Goal: Task Accomplishment & Management: Complete application form

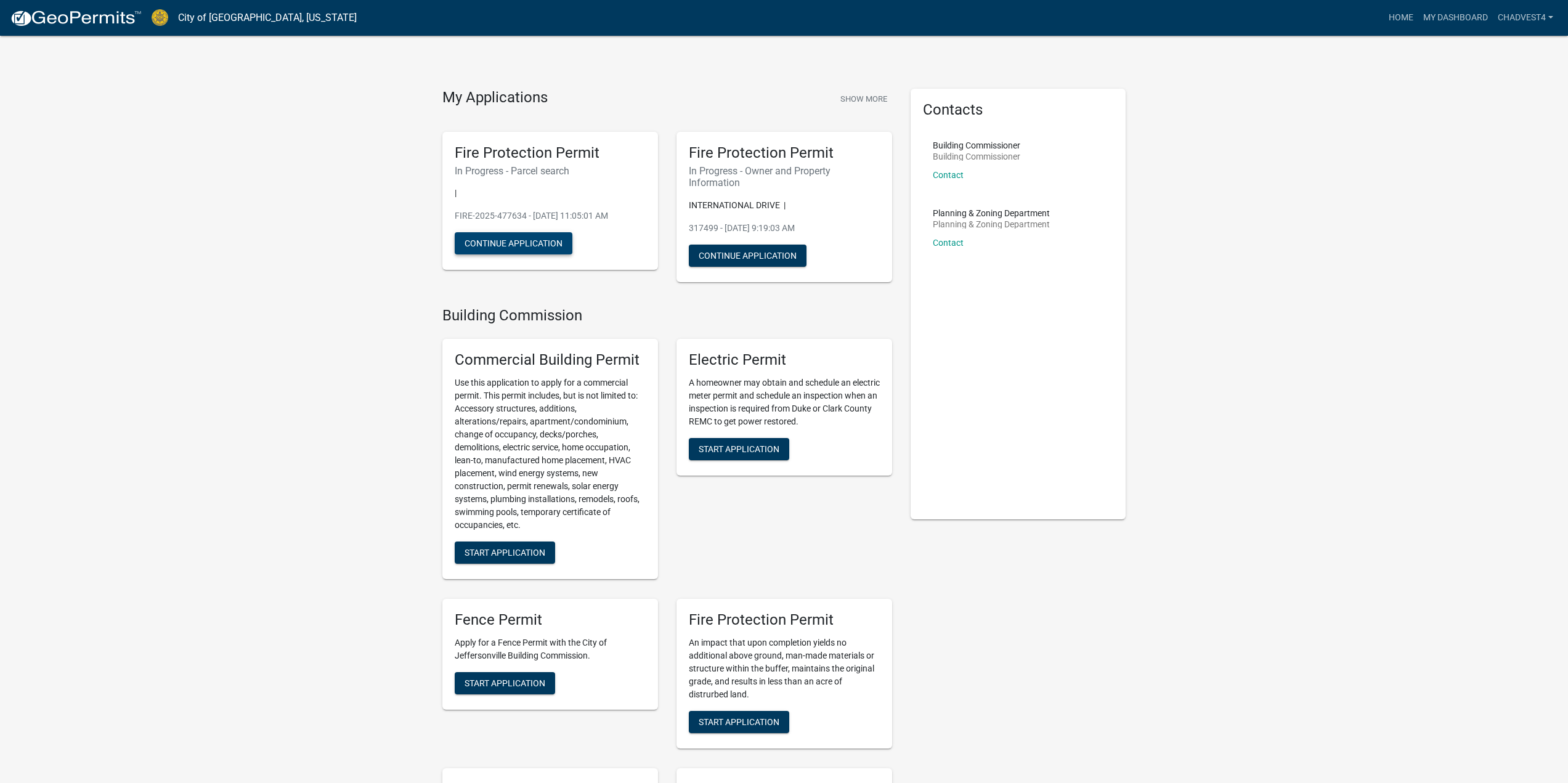
click at [538, 246] on button "Continue Application" at bounding box center [513, 243] width 118 height 22
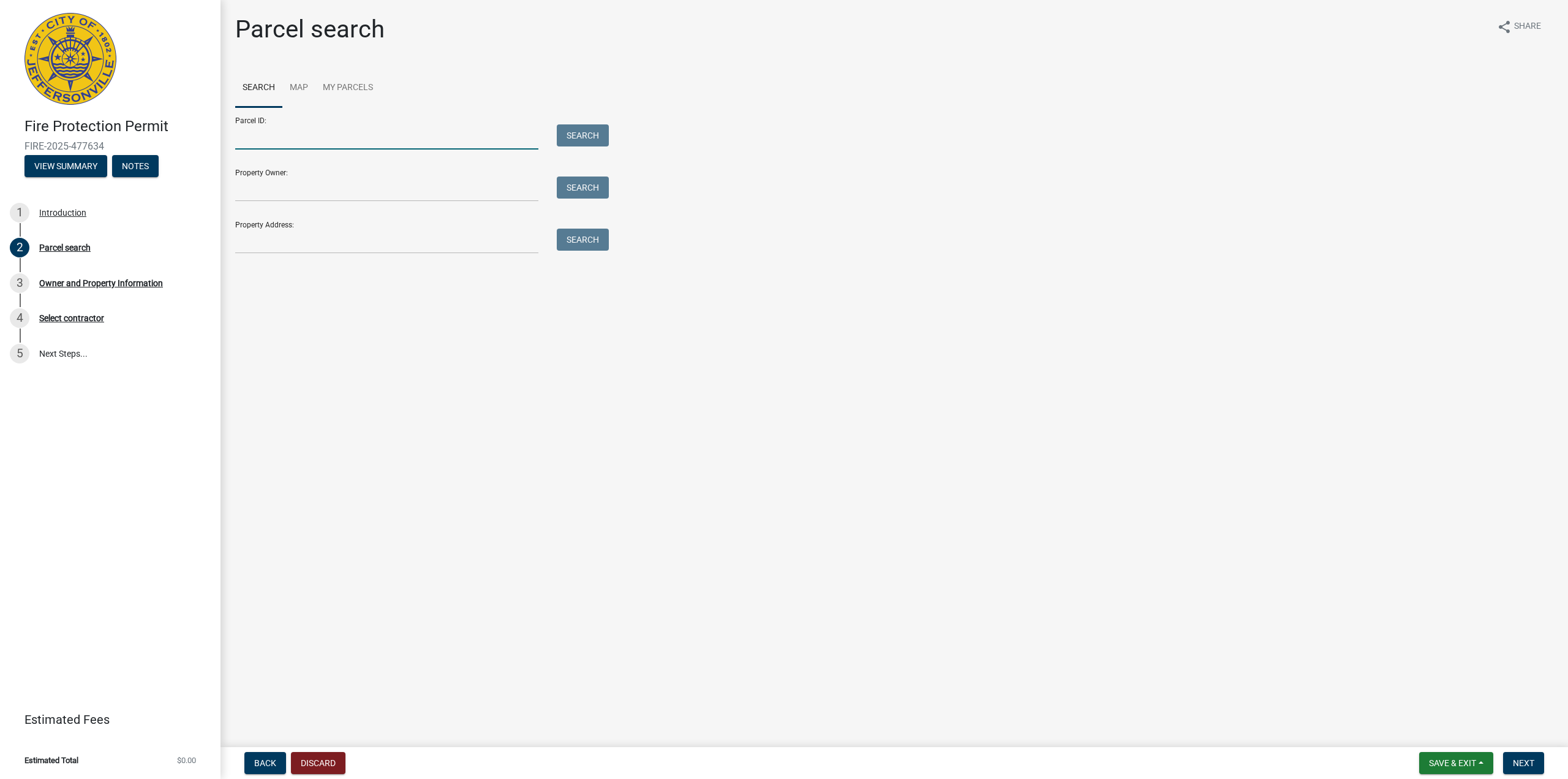
click at [297, 136] on input "Parcel ID:" at bounding box center [387, 137] width 303 height 25
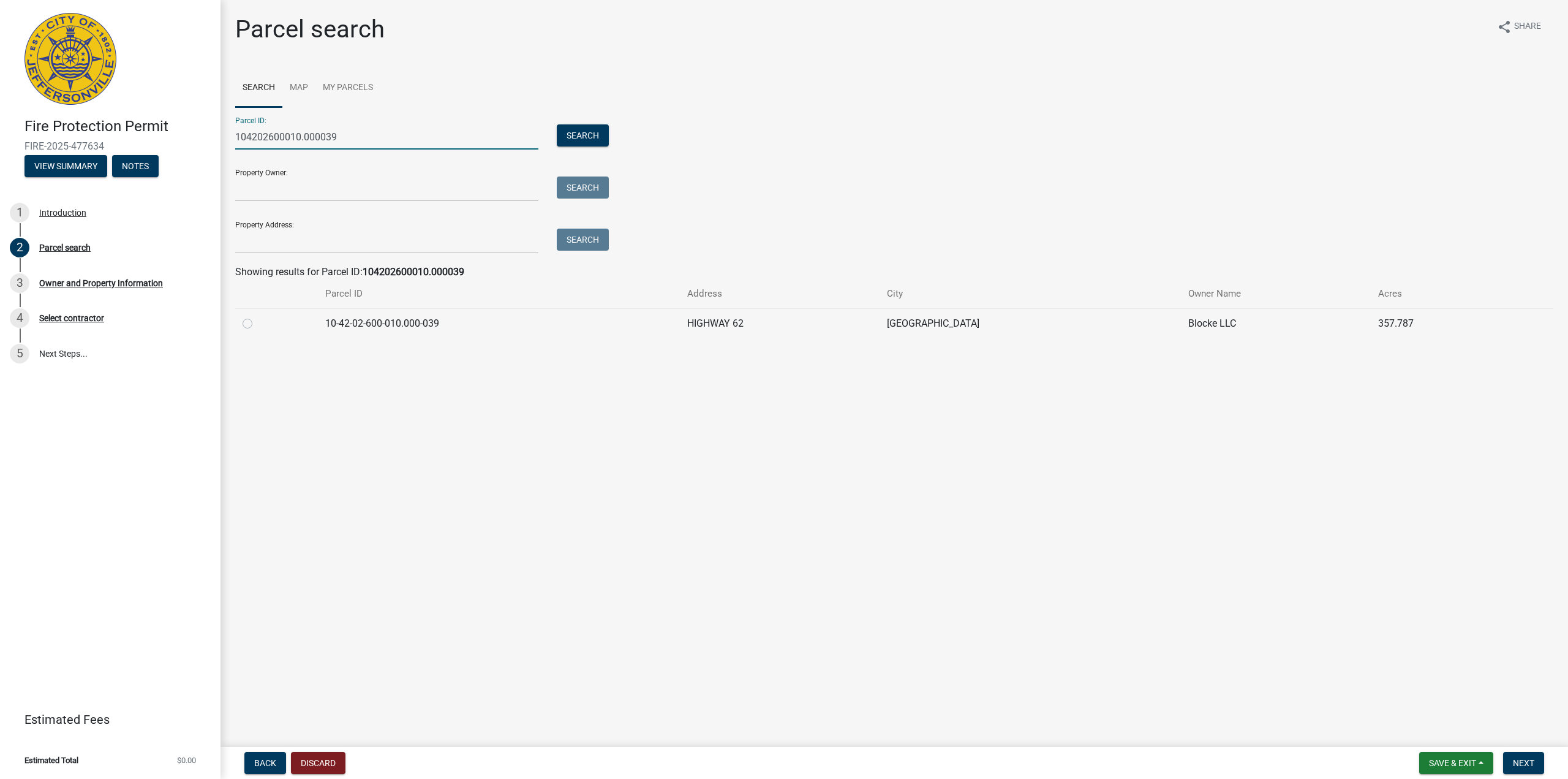
type input "104202600010.000039"
click at [351, 317] on td "10-42-02-600-010.000-039" at bounding box center [499, 323] width 362 height 30
click at [257, 316] on label at bounding box center [257, 316] width 0 height 0
click at [257, 324] on input "radio" at bounding box center [261, 320] width 8 height 8
radio input "true"
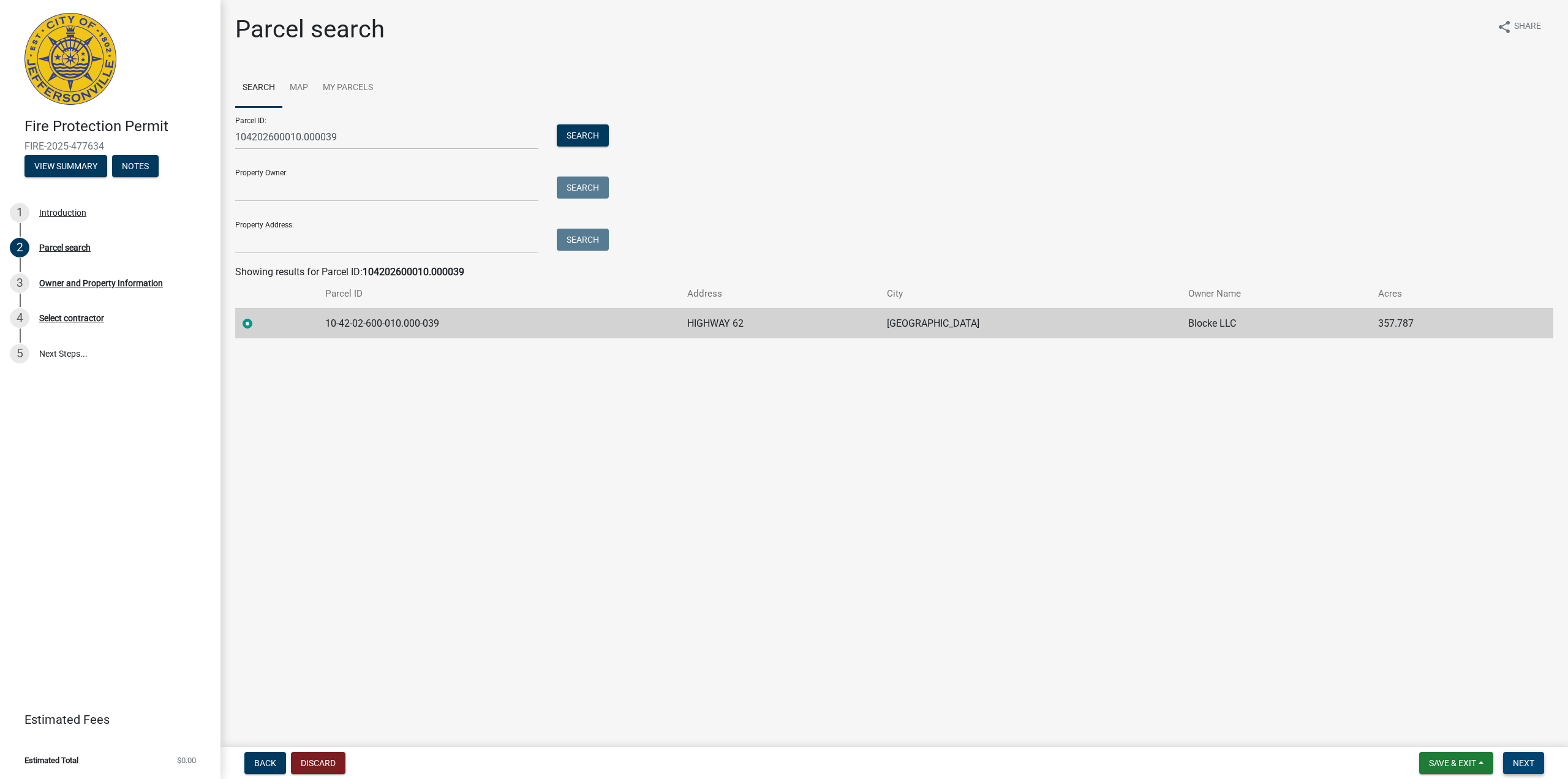
click at [1526, 765] on span "Next" at bounding box center [1524, 763] width 22 height 10
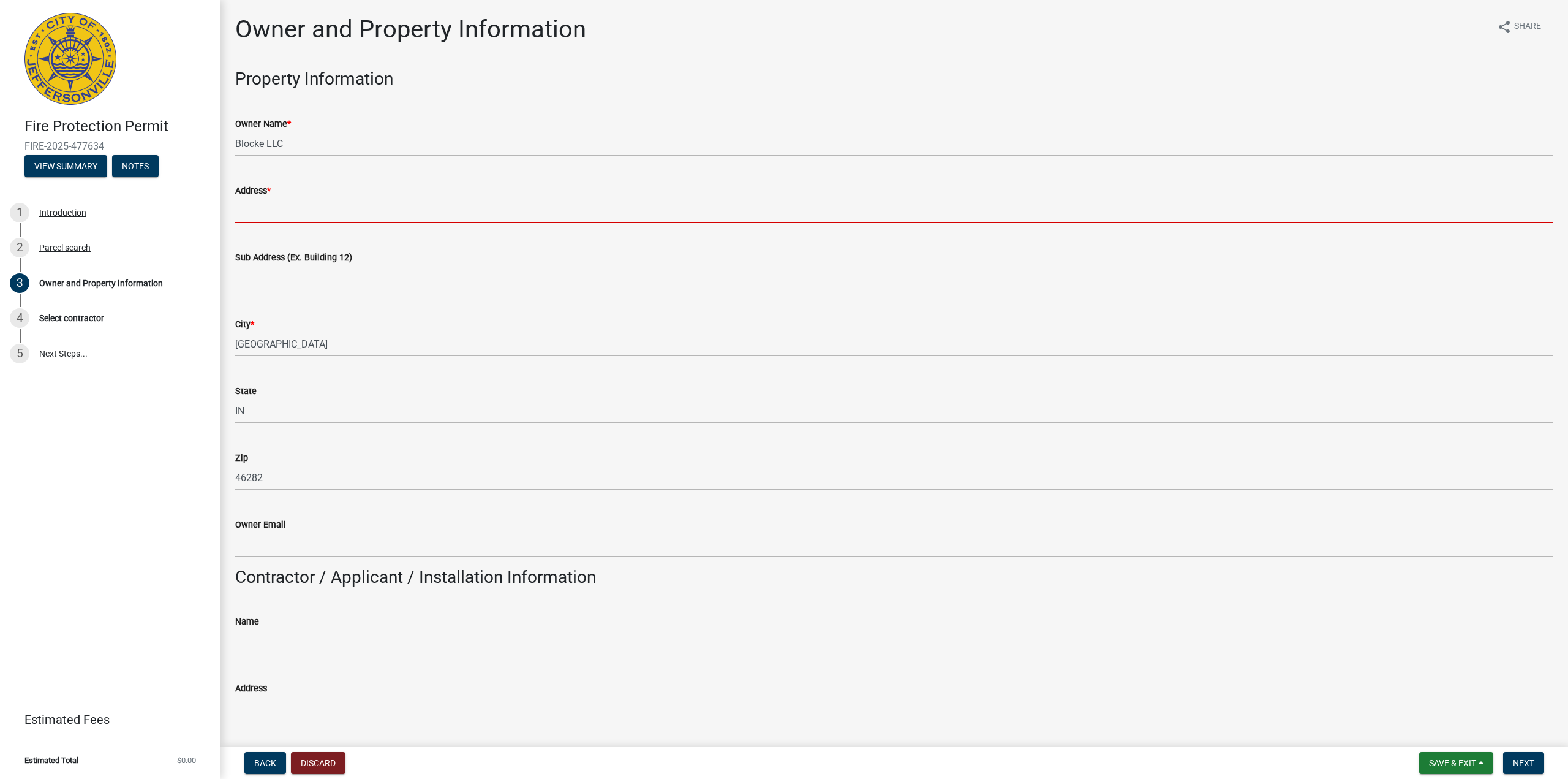
click at [307, 212] on input "Address *" at bounding box center [894, 210] width 1319 height 25
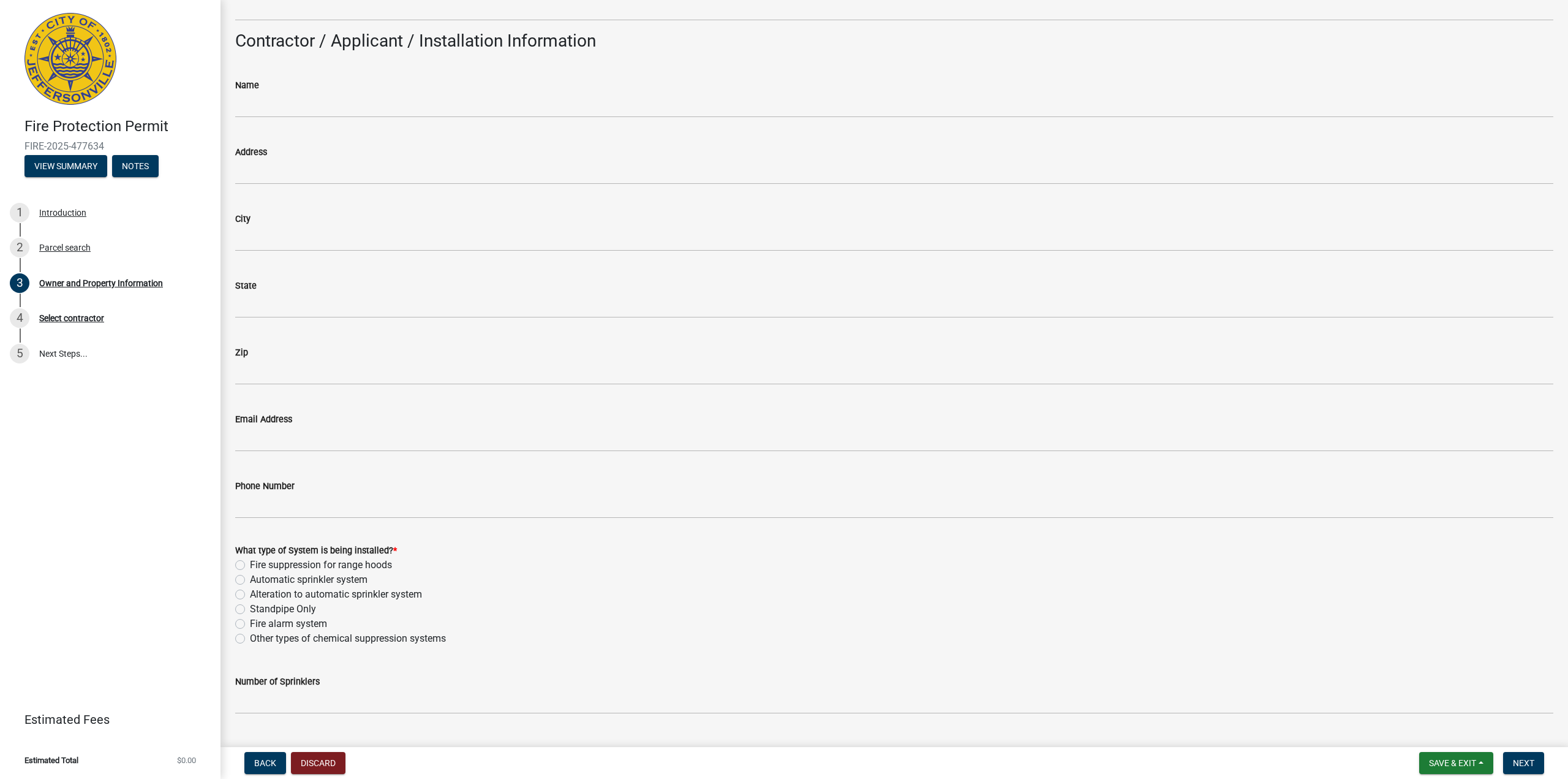
scroll to position [551, 0]
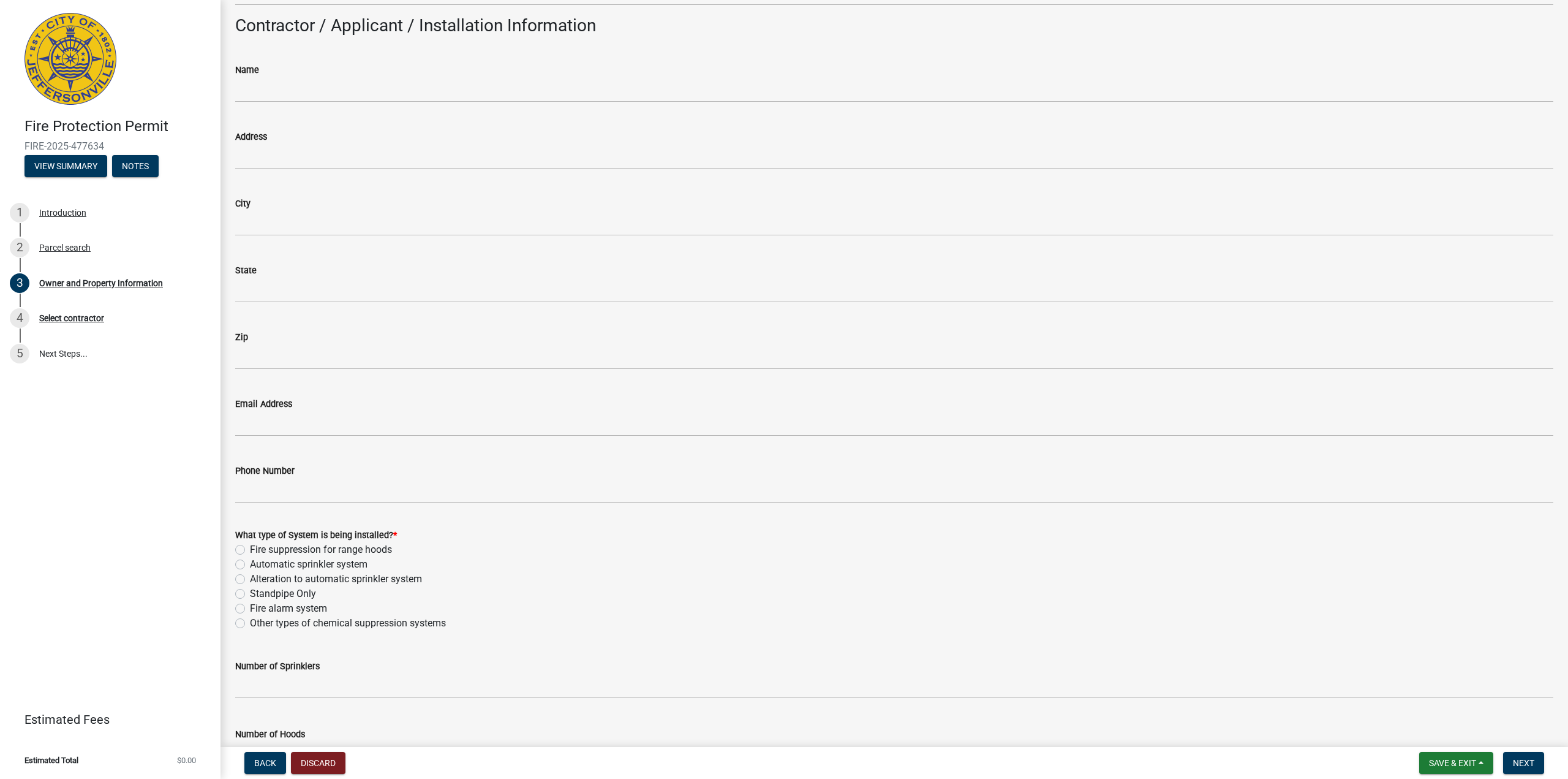
type input "[STREET_ADDRESS]"
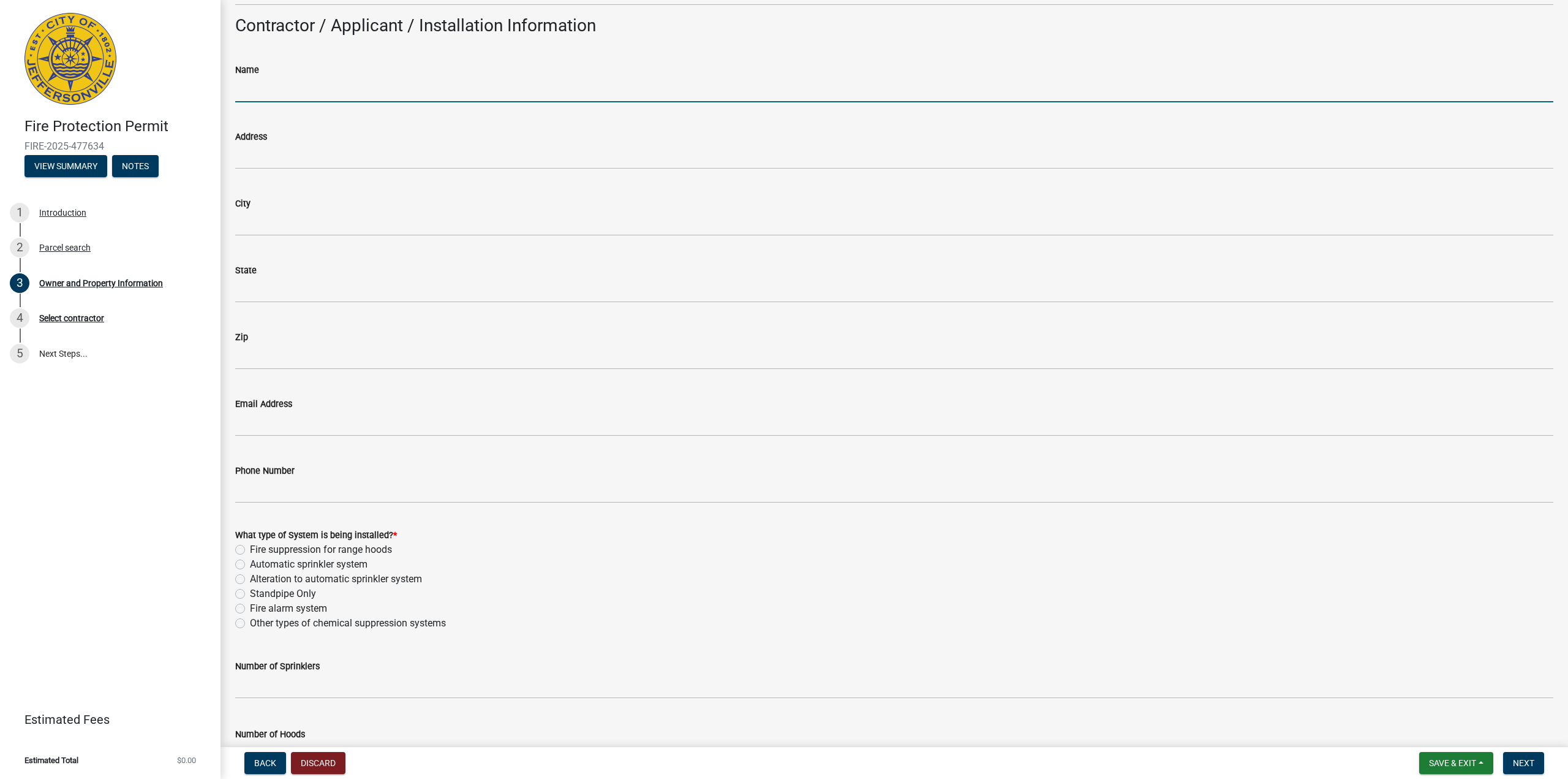
click at [302, 93] on input "Name" at bounding box center [894, 89] width 1319 height 25
type input "[PERSON_NAME]"
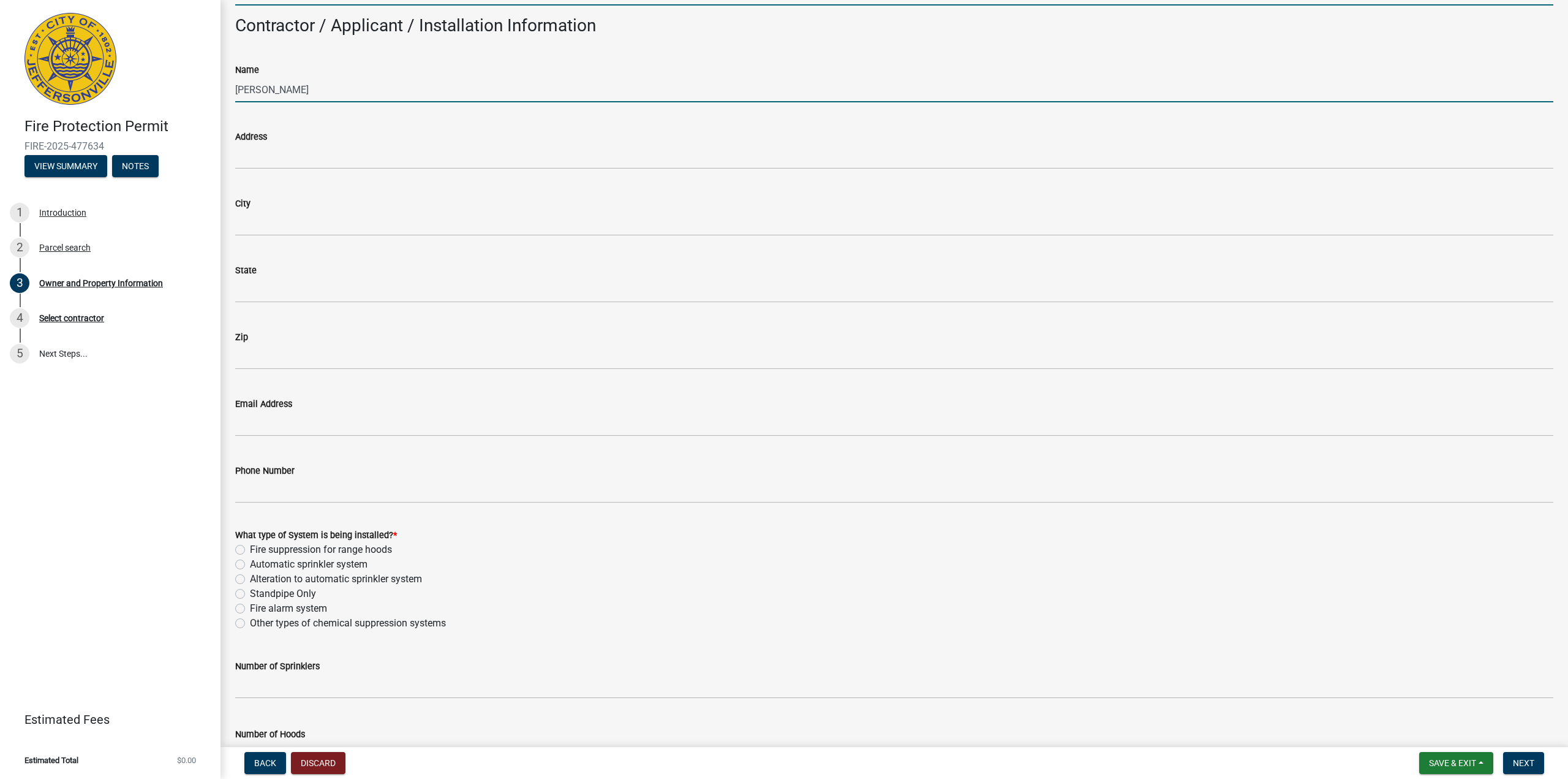
type input "[EMAIL_ADDRESS][DOMAIN_NAME]"
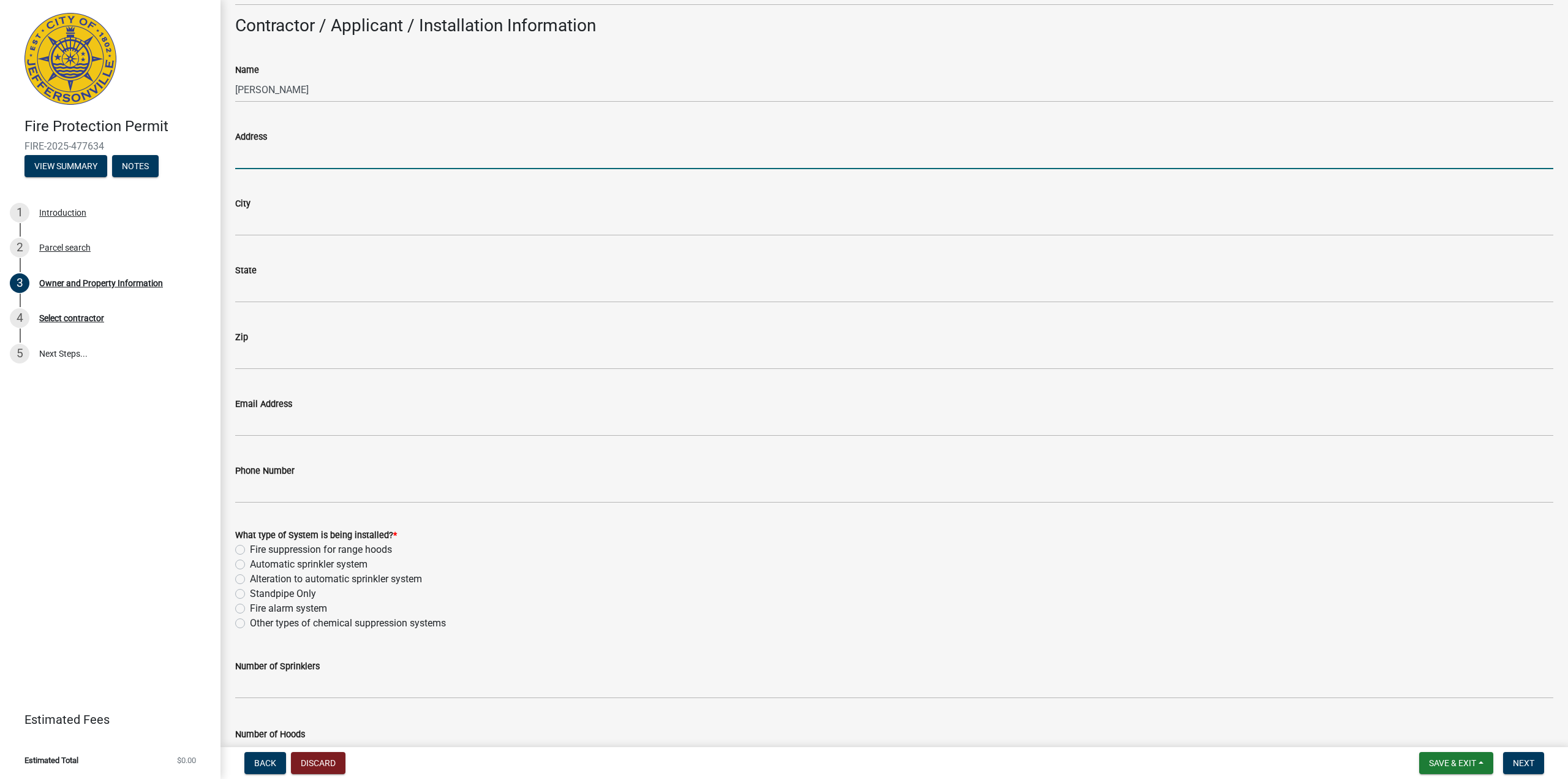
click at [292, 160] on input "Address" at bounding box center [894, 156] width 1319 height 25
type input "[STREET_ADDRESS]"
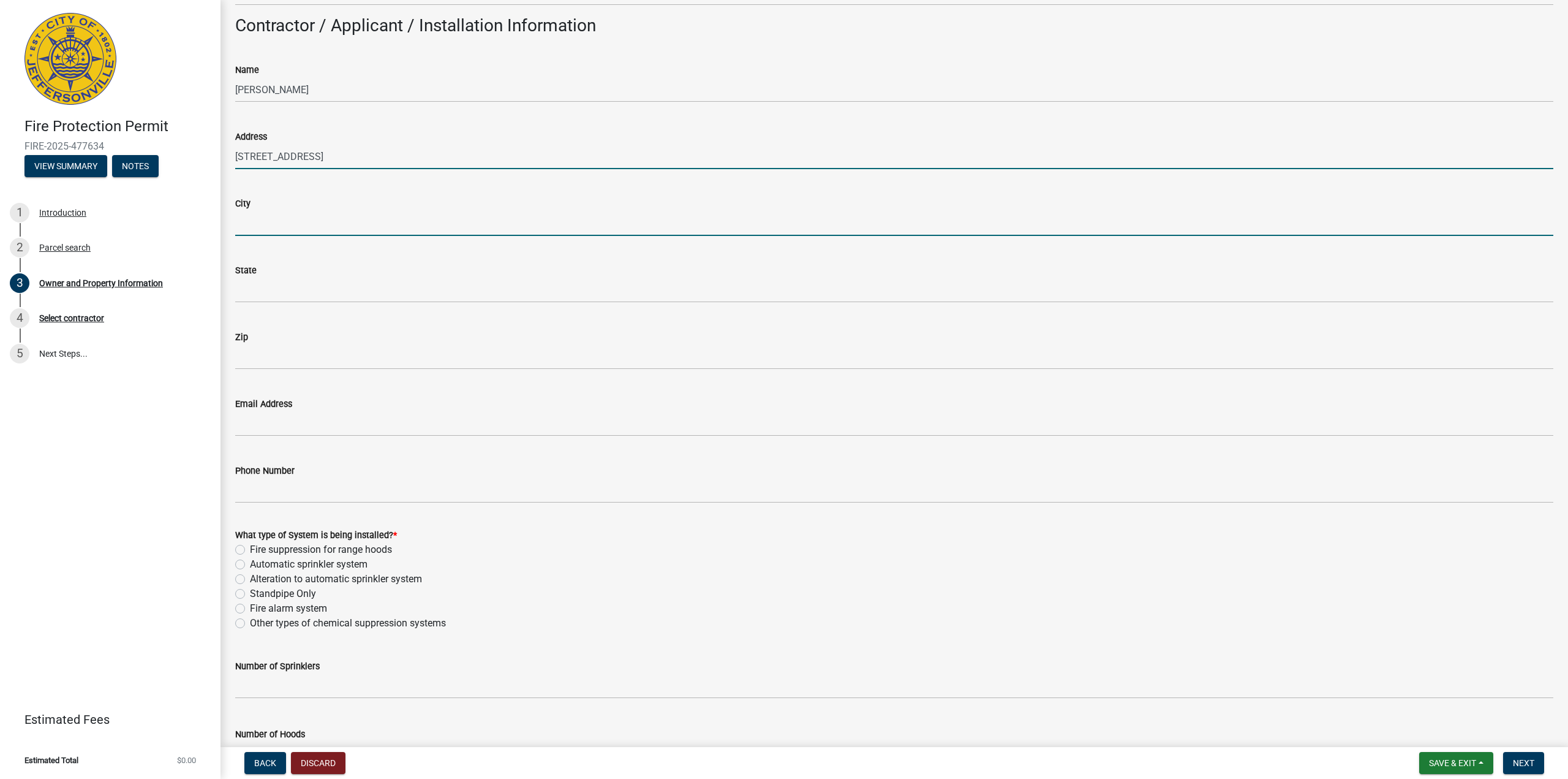
type input "[GEOGRAPHIC_DATA]"
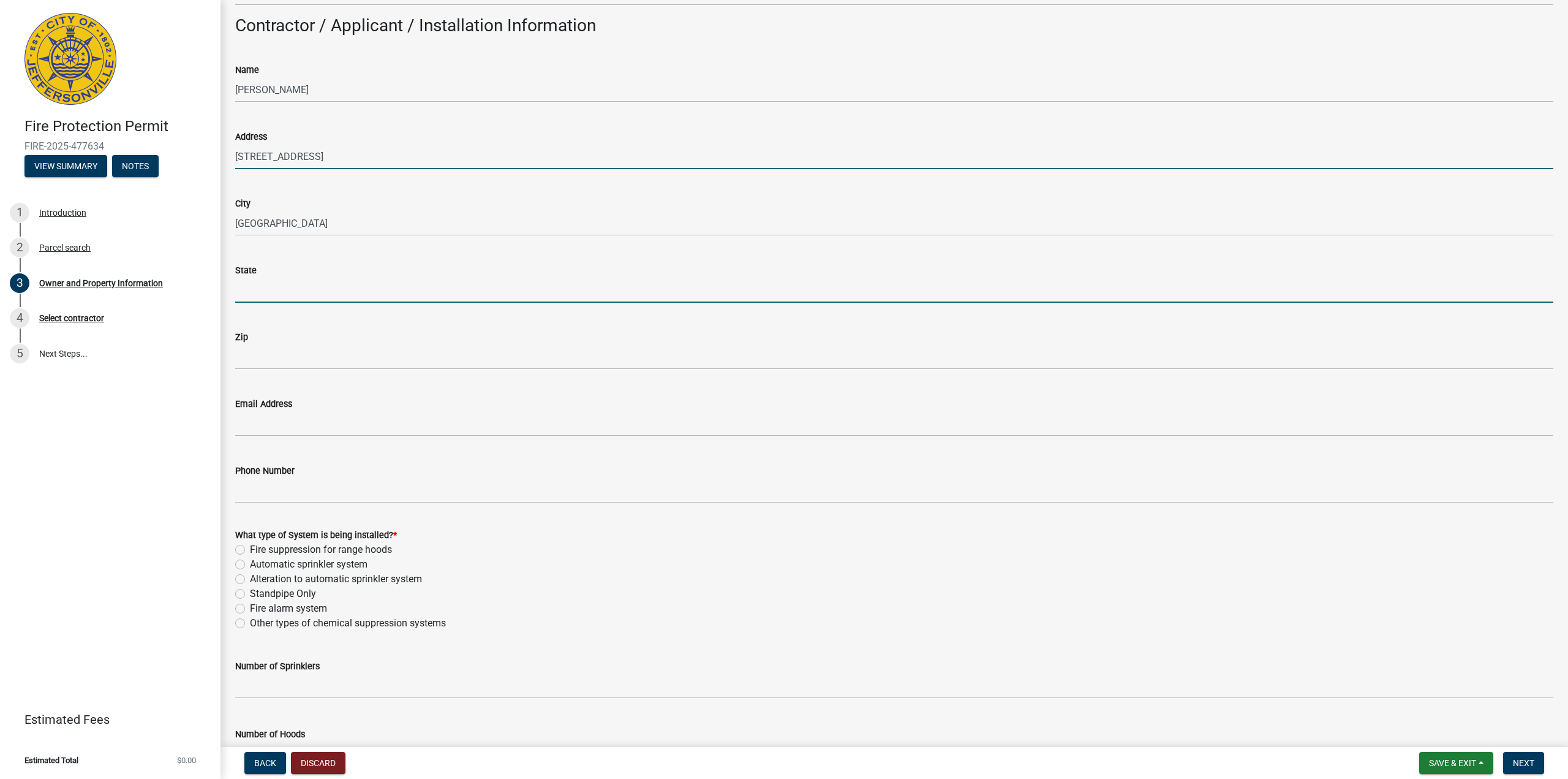
type input "[US_STATE]"
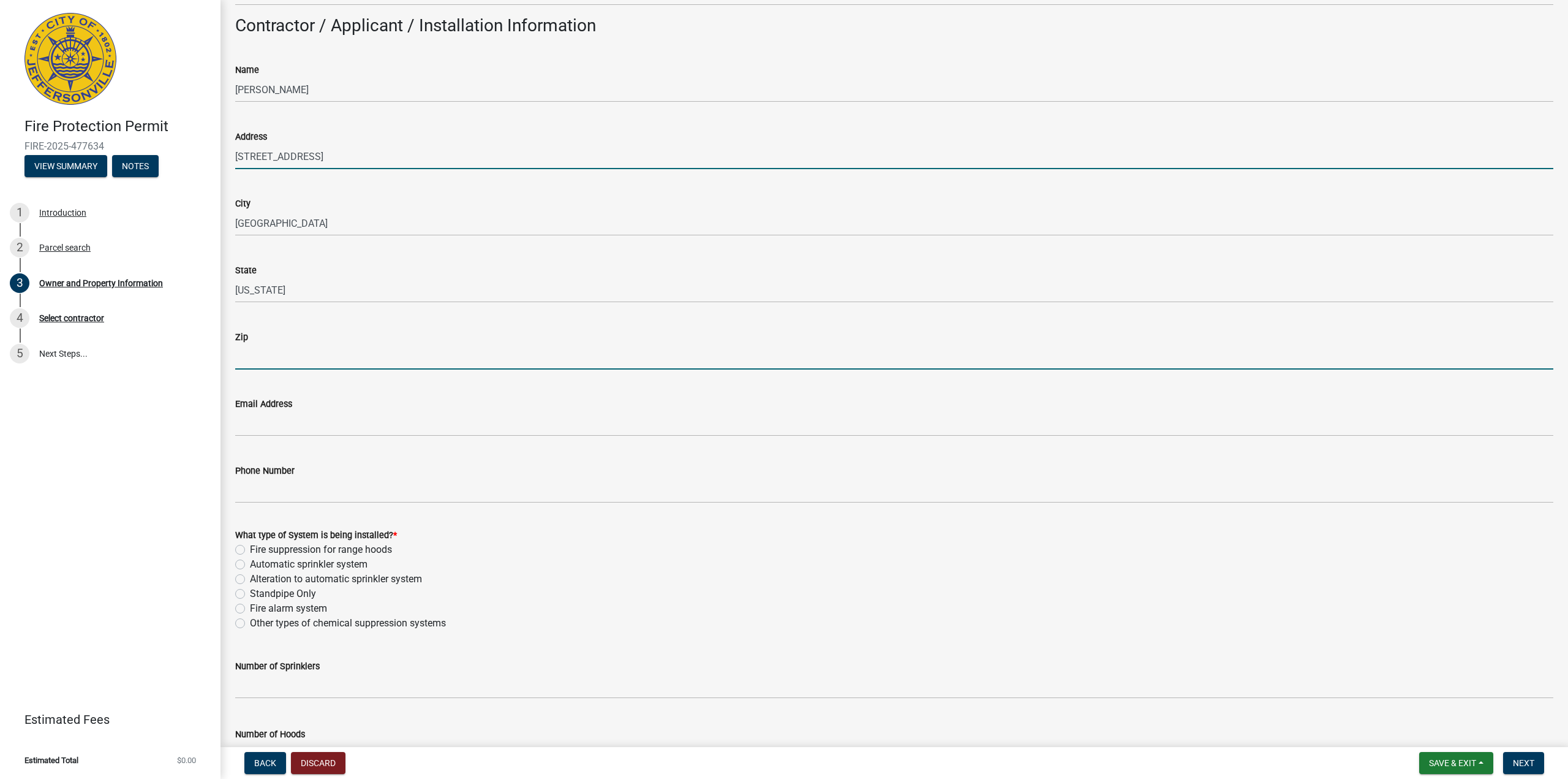
type input "46060"
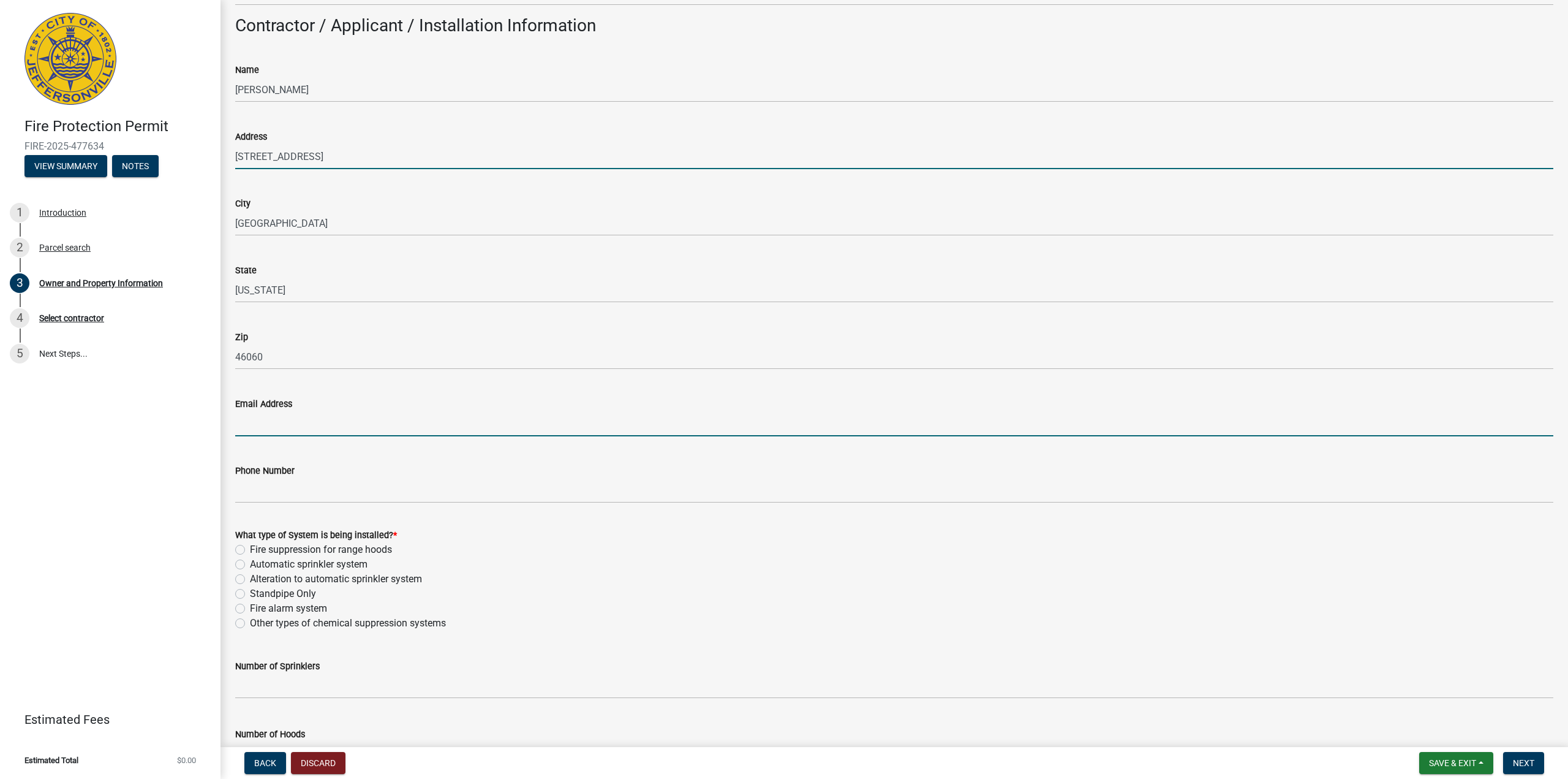
type input "[EMAIL_ADDRESS][DOMAIN_NAME]"
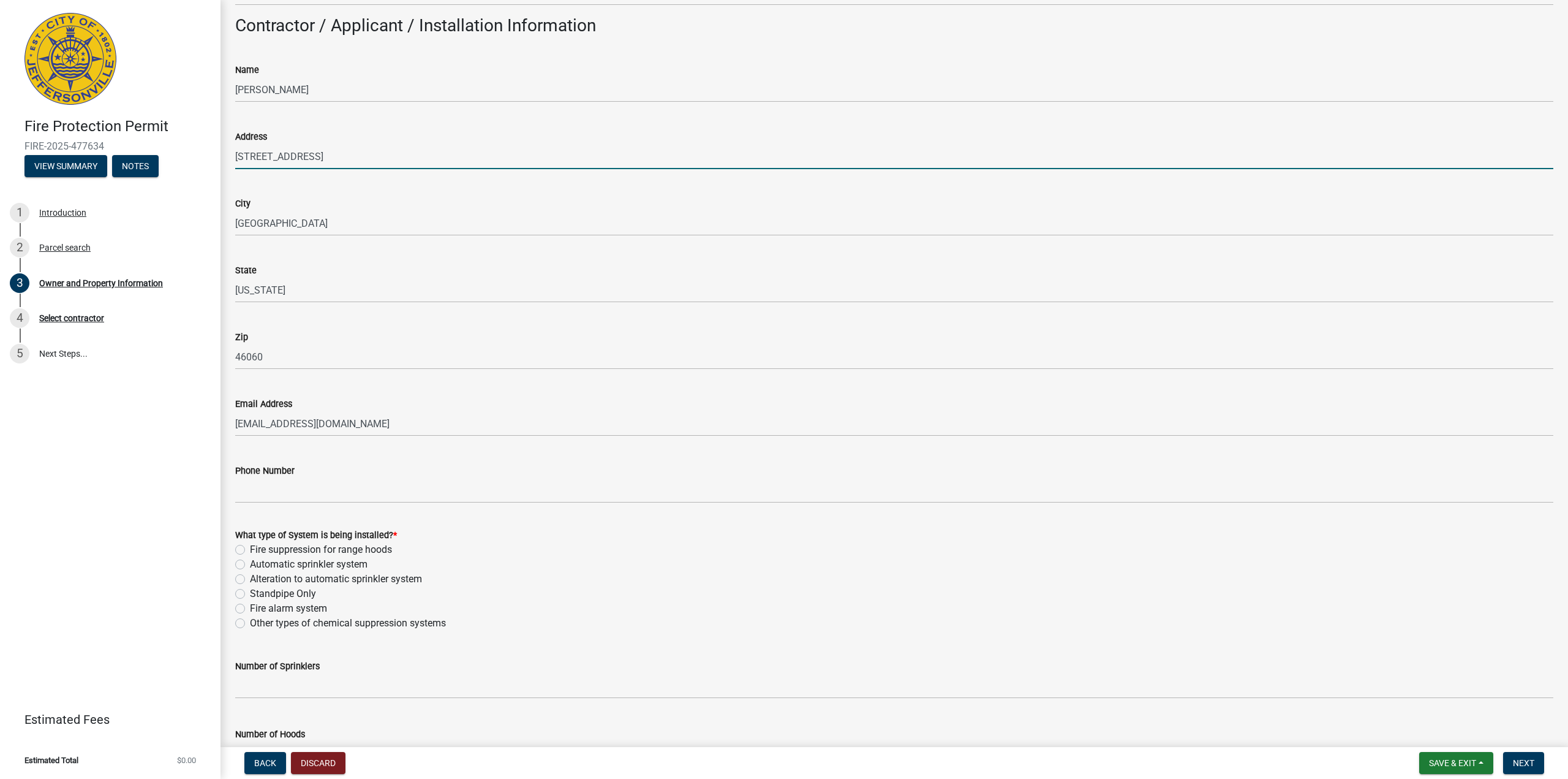
type input "4632725516"
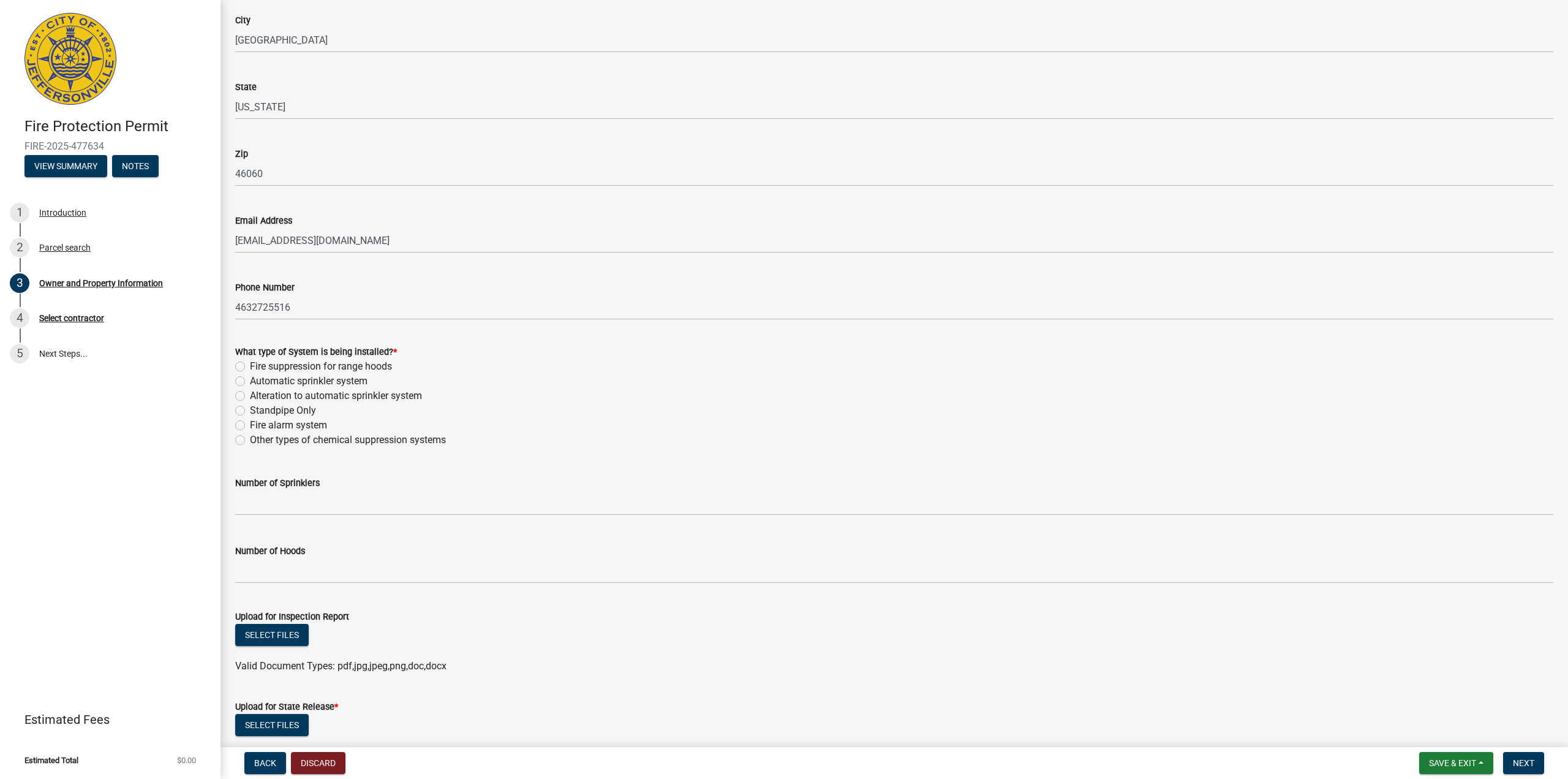
scroll to position [735, 0]
click at [250, 380] on label "Automatic sprinkler system" at bounding box center [309, 380] width 118 height 14
click at [250, 380] on input "Automatic sprinkler system" at bounding box center [254, 377] width 8 height 8
radio input "true"
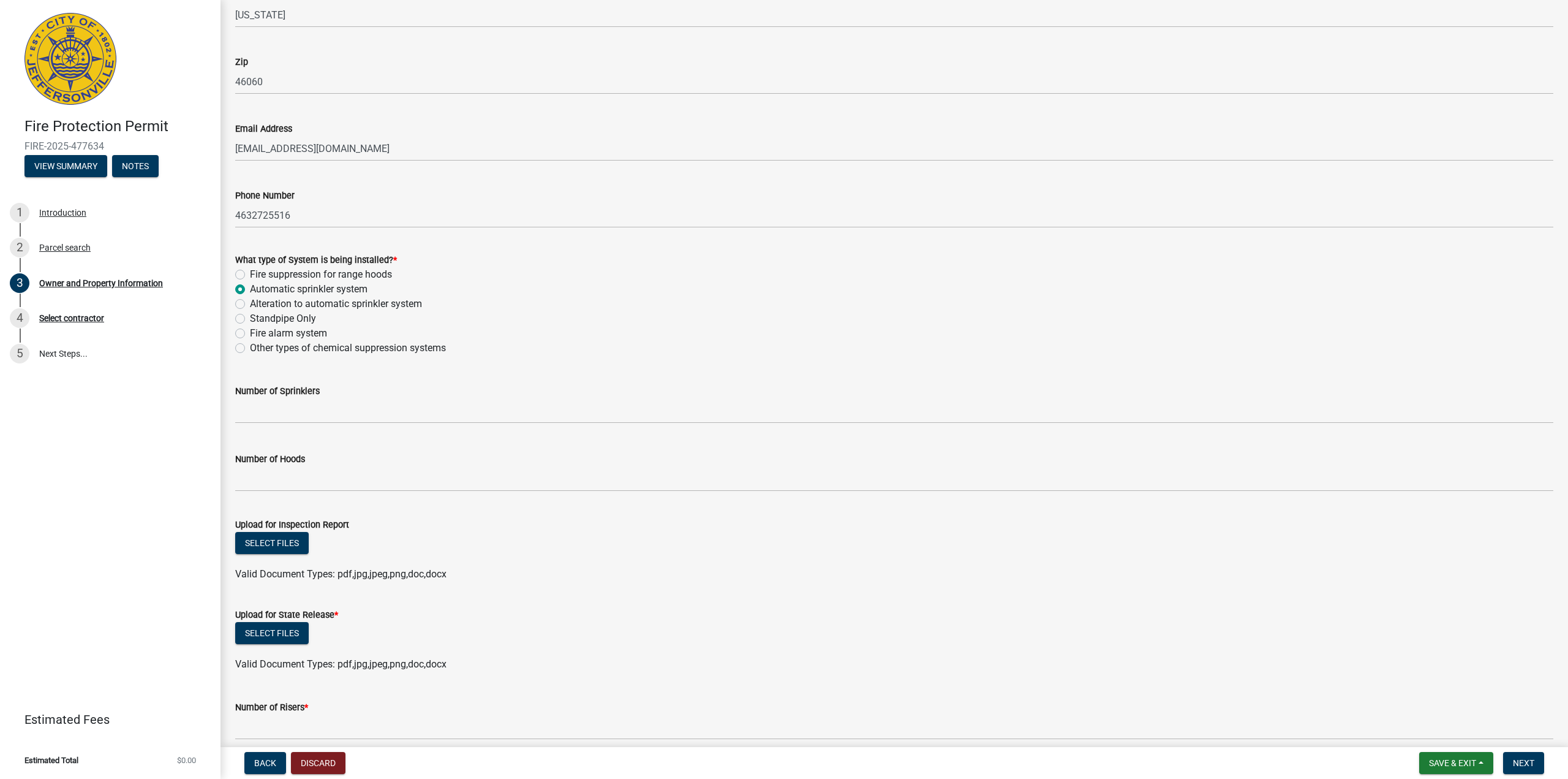
scroll to position [857, 0]
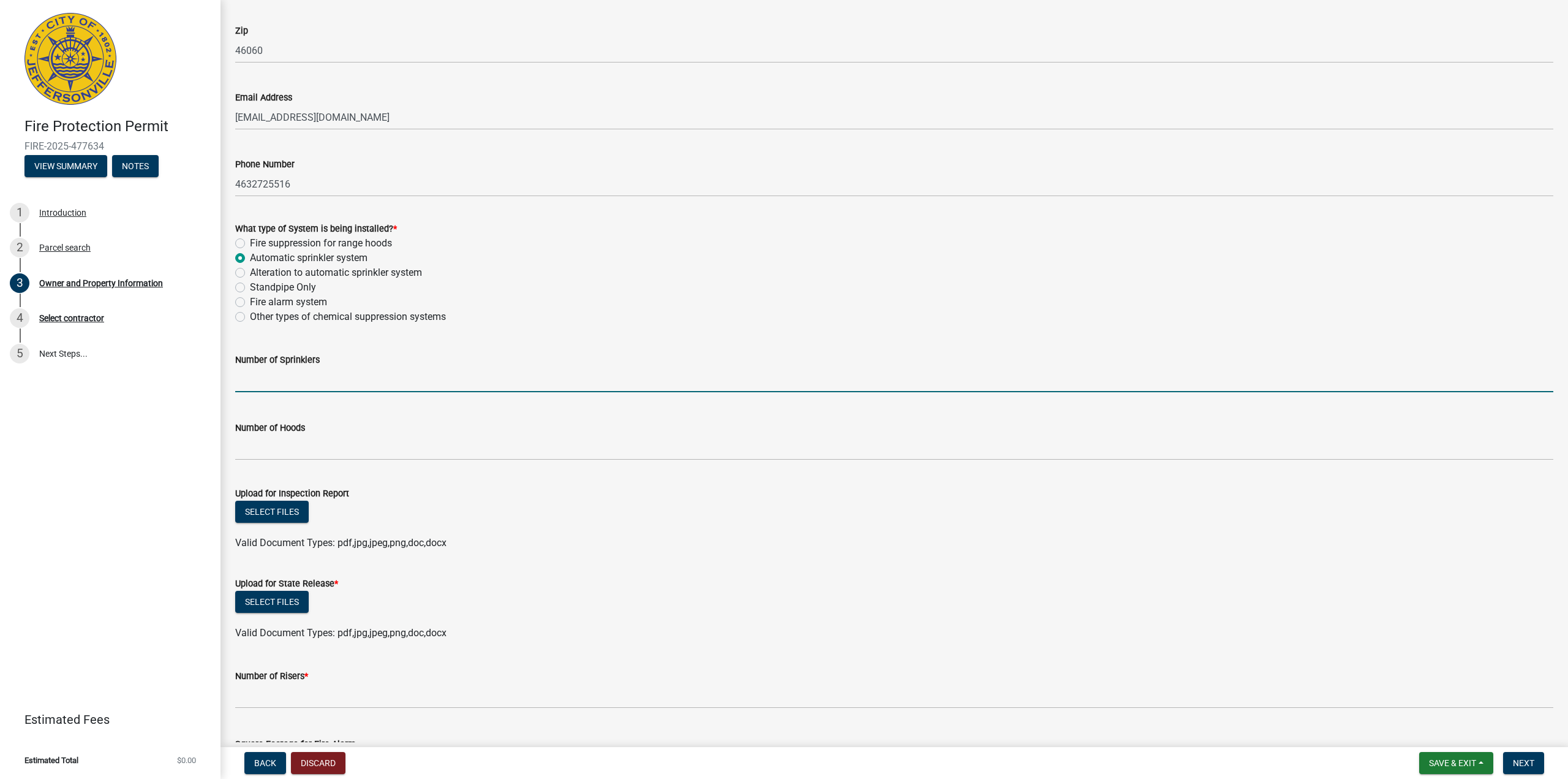
click at [274, 377] on input "text" at bounding box center [894, 379] width 1319 height 25
type input "12086"
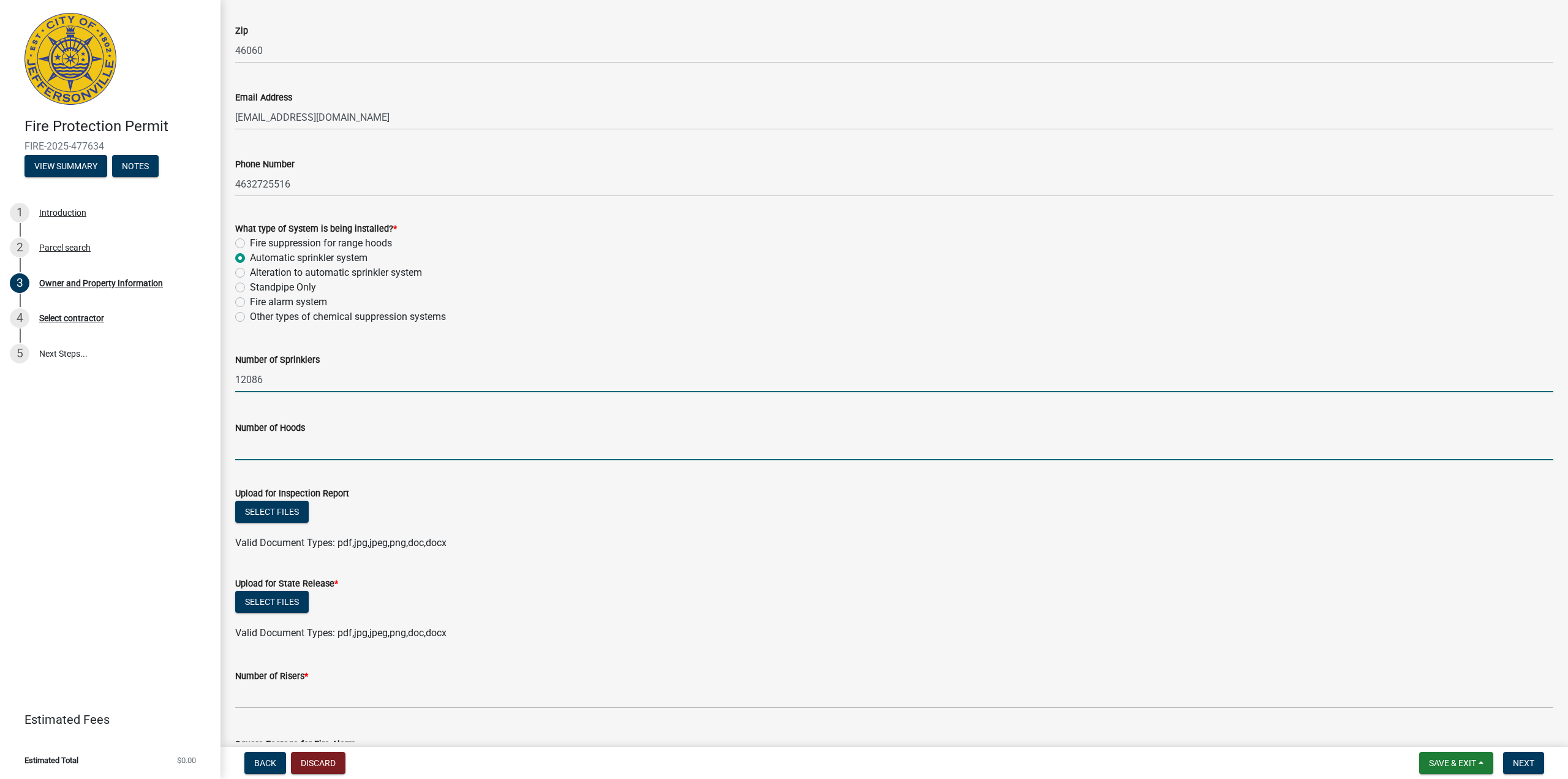
click at [442, 453] on input "text" at bounding box center [894, 447] width 1319 height 25
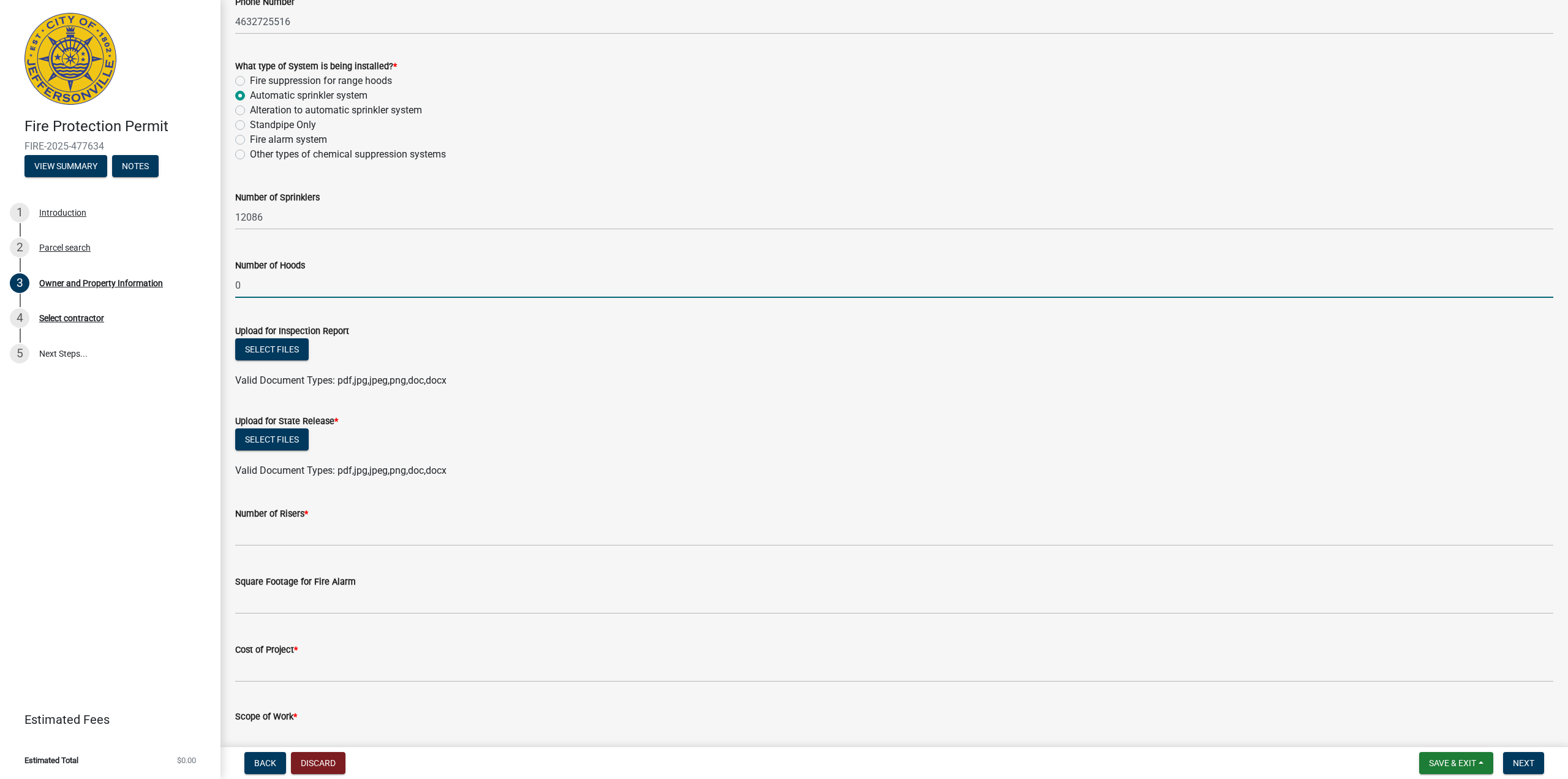
scroll to position [1041, 0]
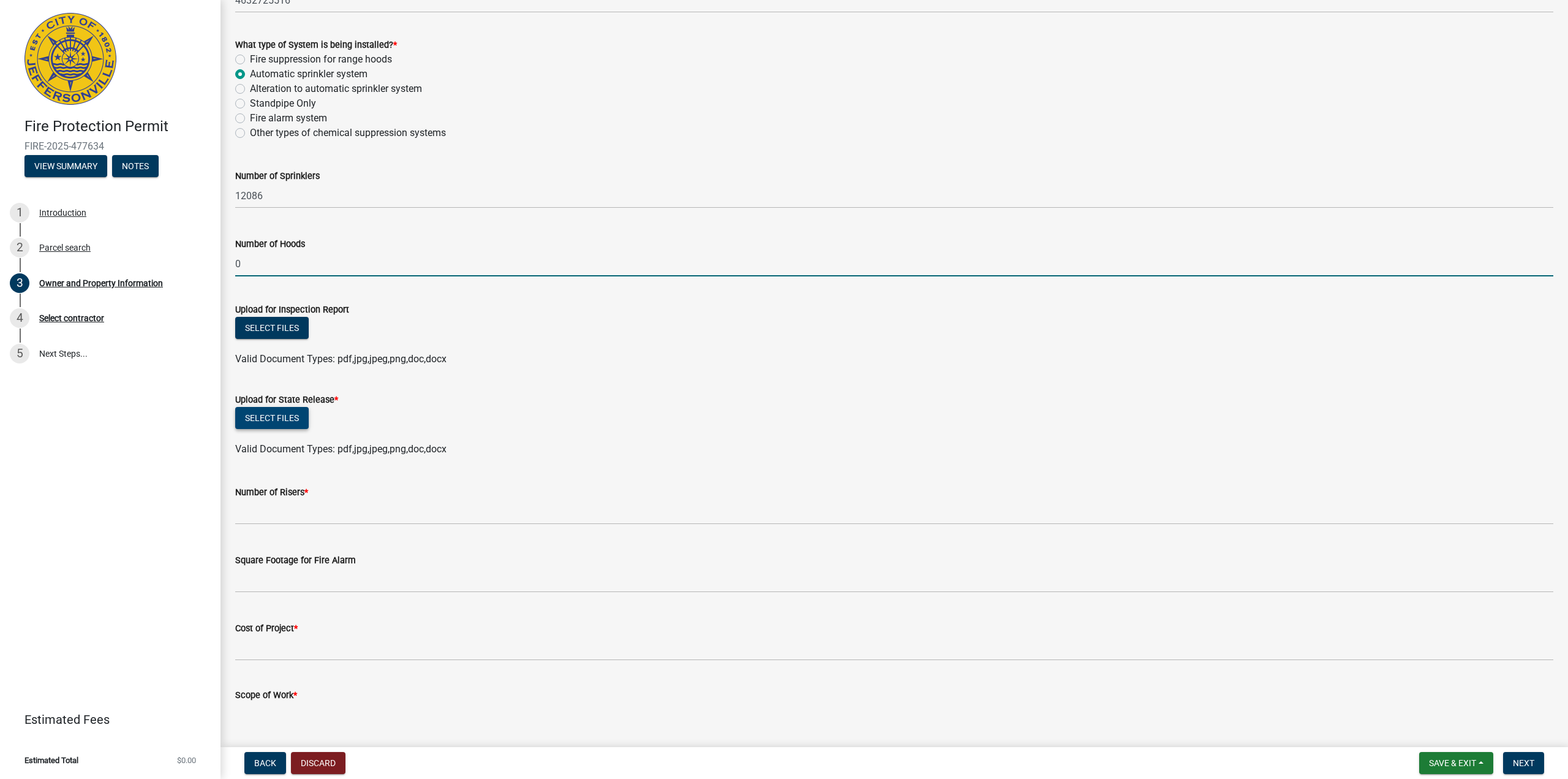
type input "0"
click at [271, 411] on button "Select files" at bounding box center [272, 418] width 73 height 22
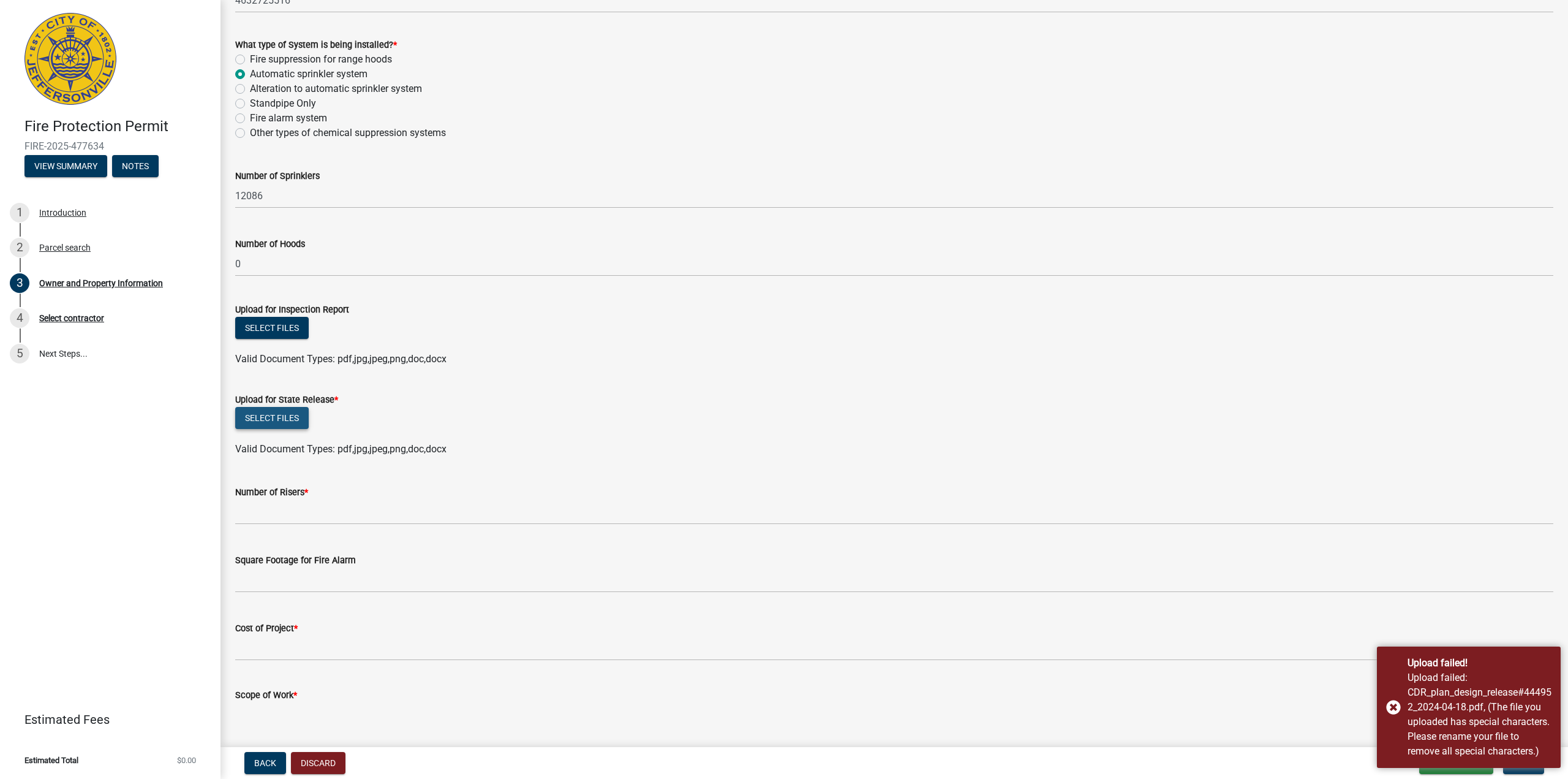
click at [274, 418] on button "Select files" at bounding box center [272, 418] width 73 height 22
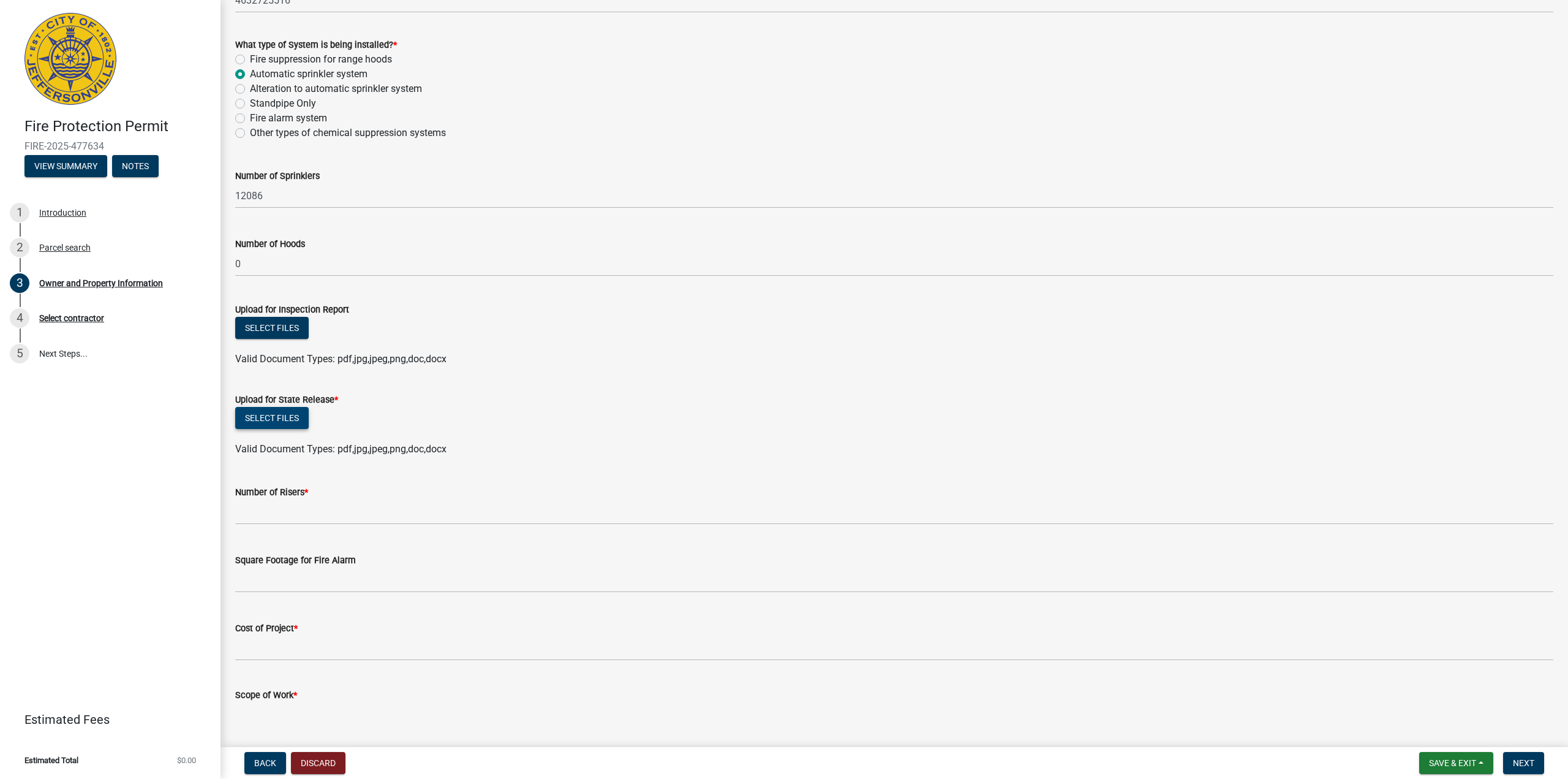
click at [298, 413] on button "Select files" at bounding box center [272, 418] width 73 height 22
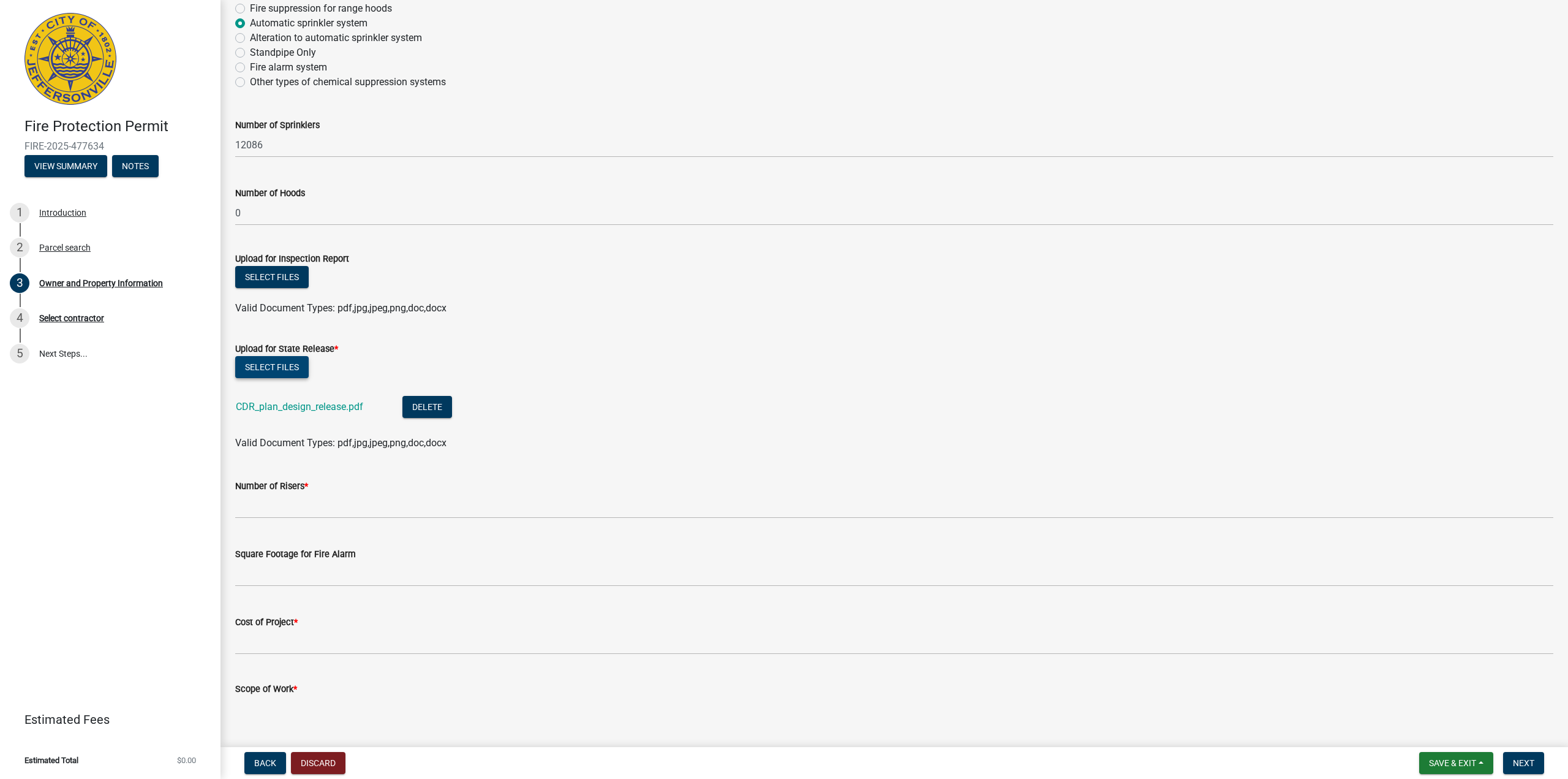
scroll to position [1161, 0]
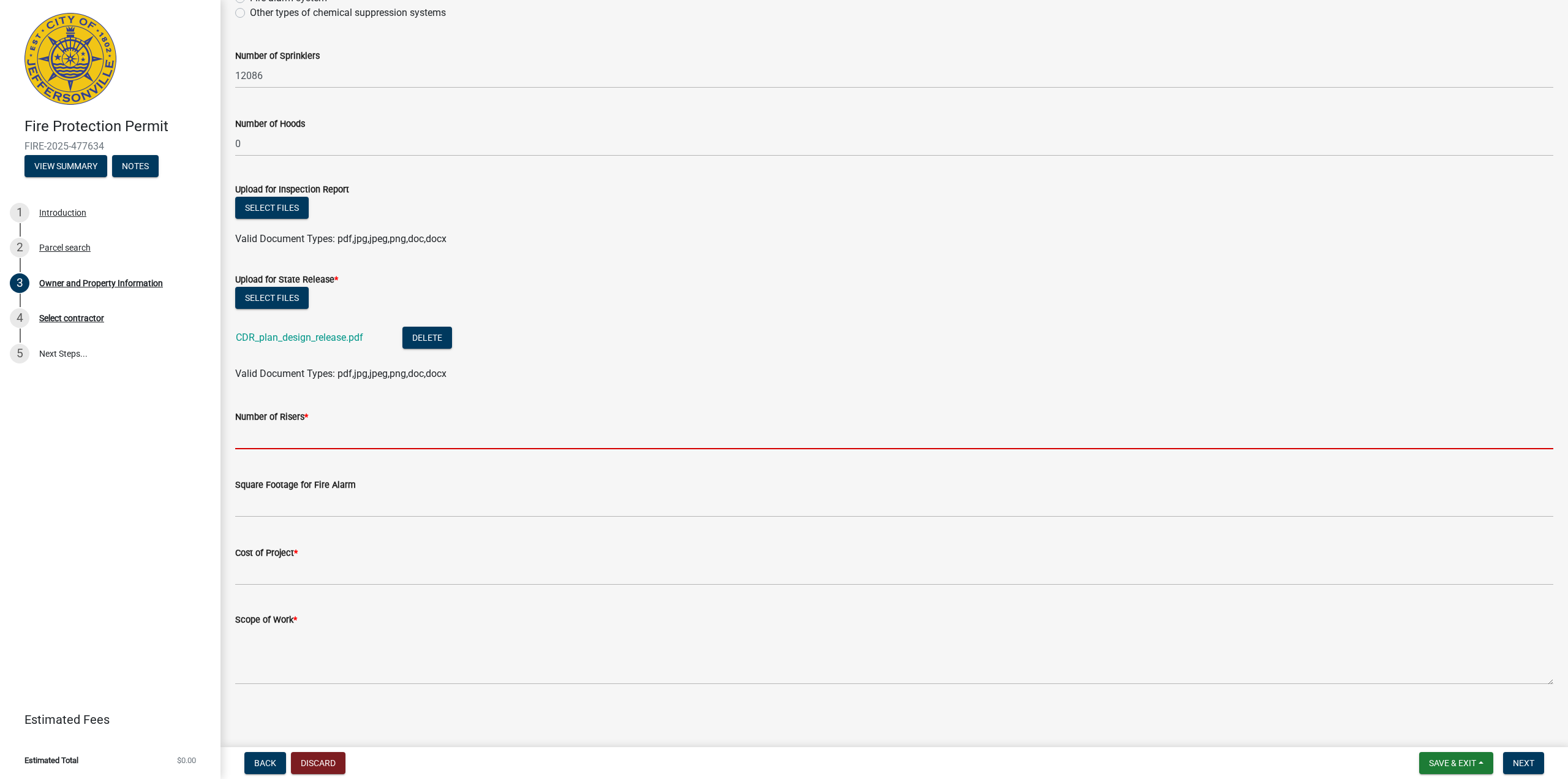
click at [292, 433] on input "text" at bounding box center [894, 436] width 1319 height 25
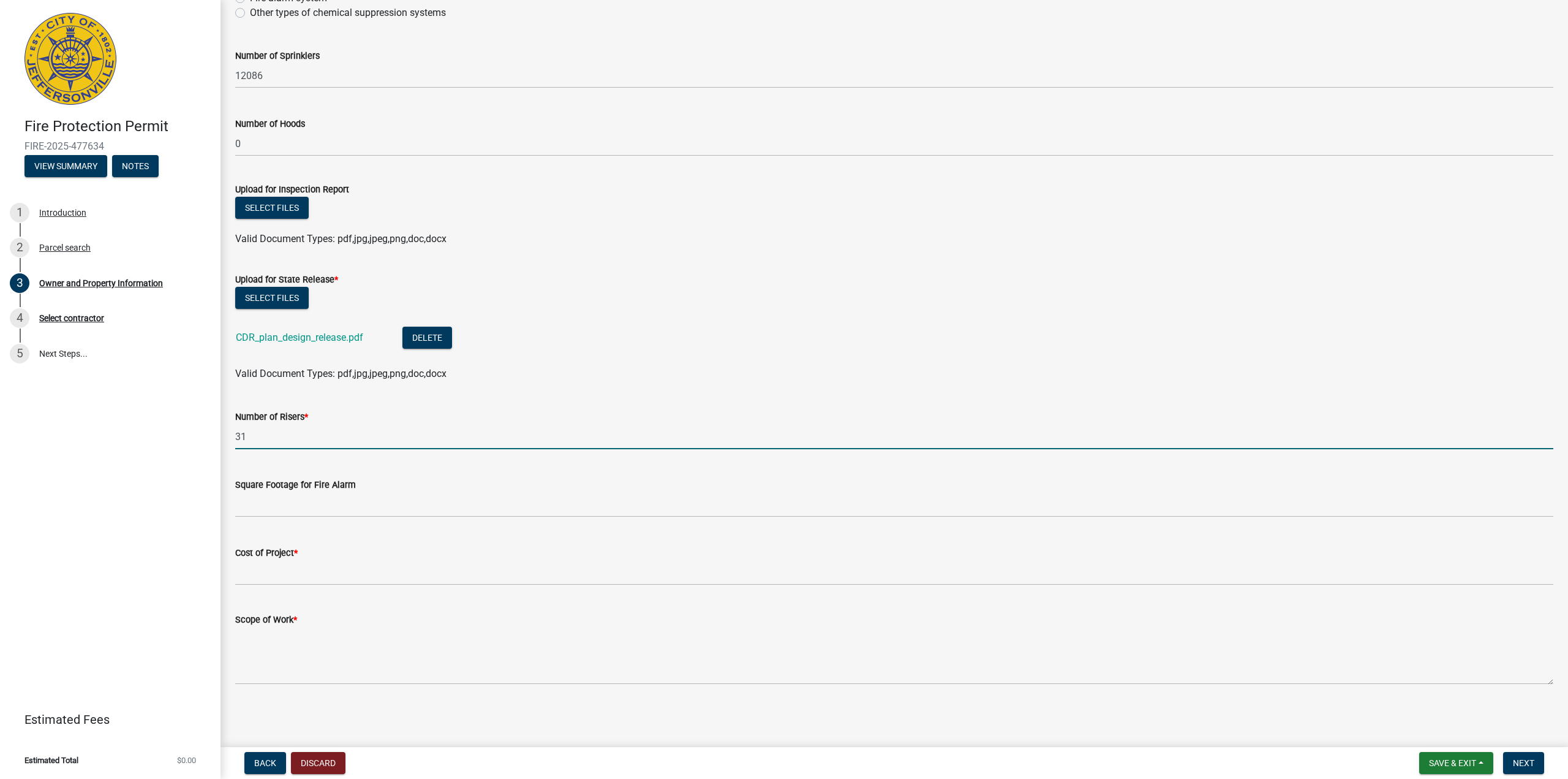
type input "31"
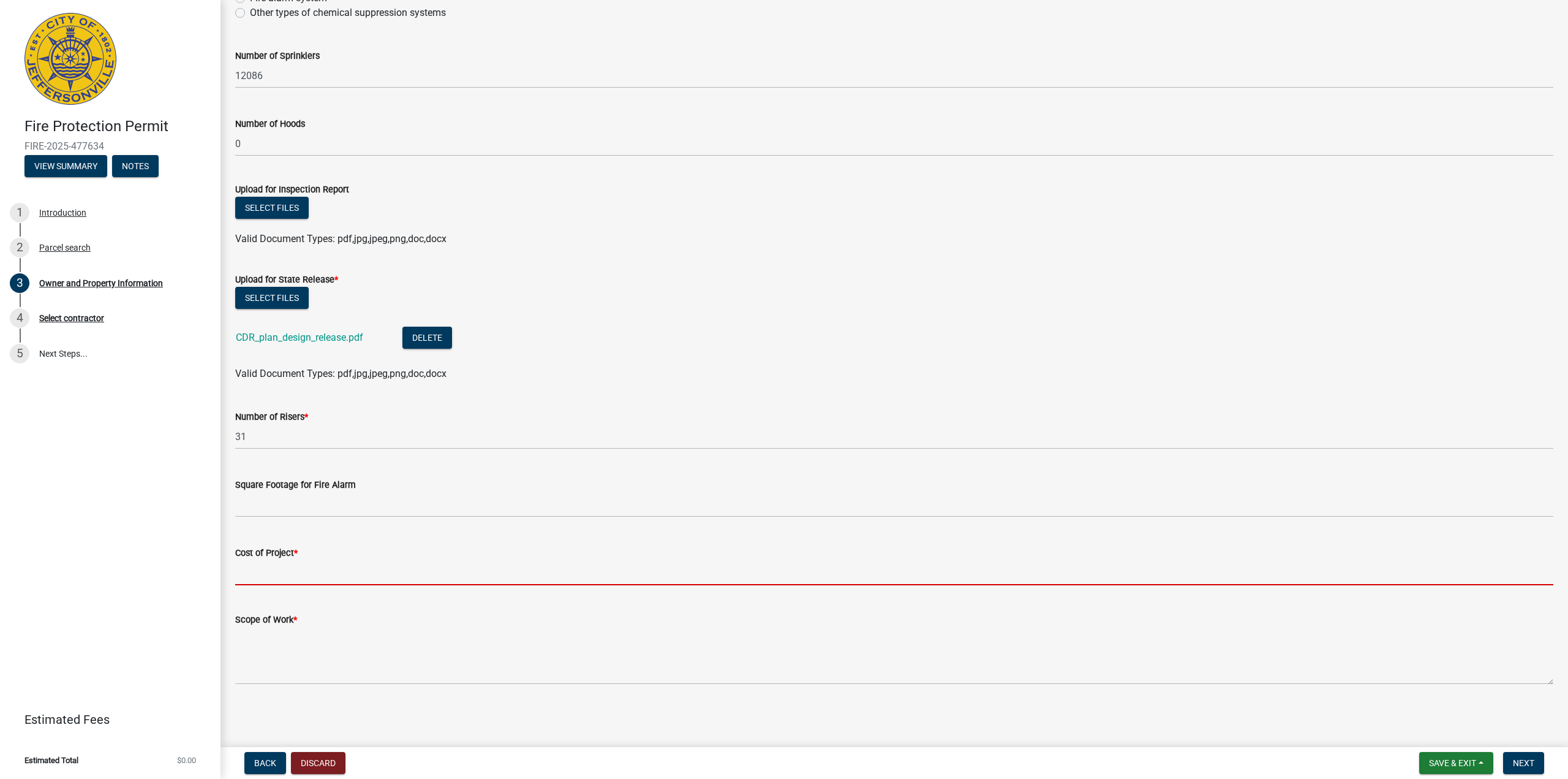
click at [331, 575] on input "Cost of Project *" at bounding box center [894, 572] width 1319 height 25
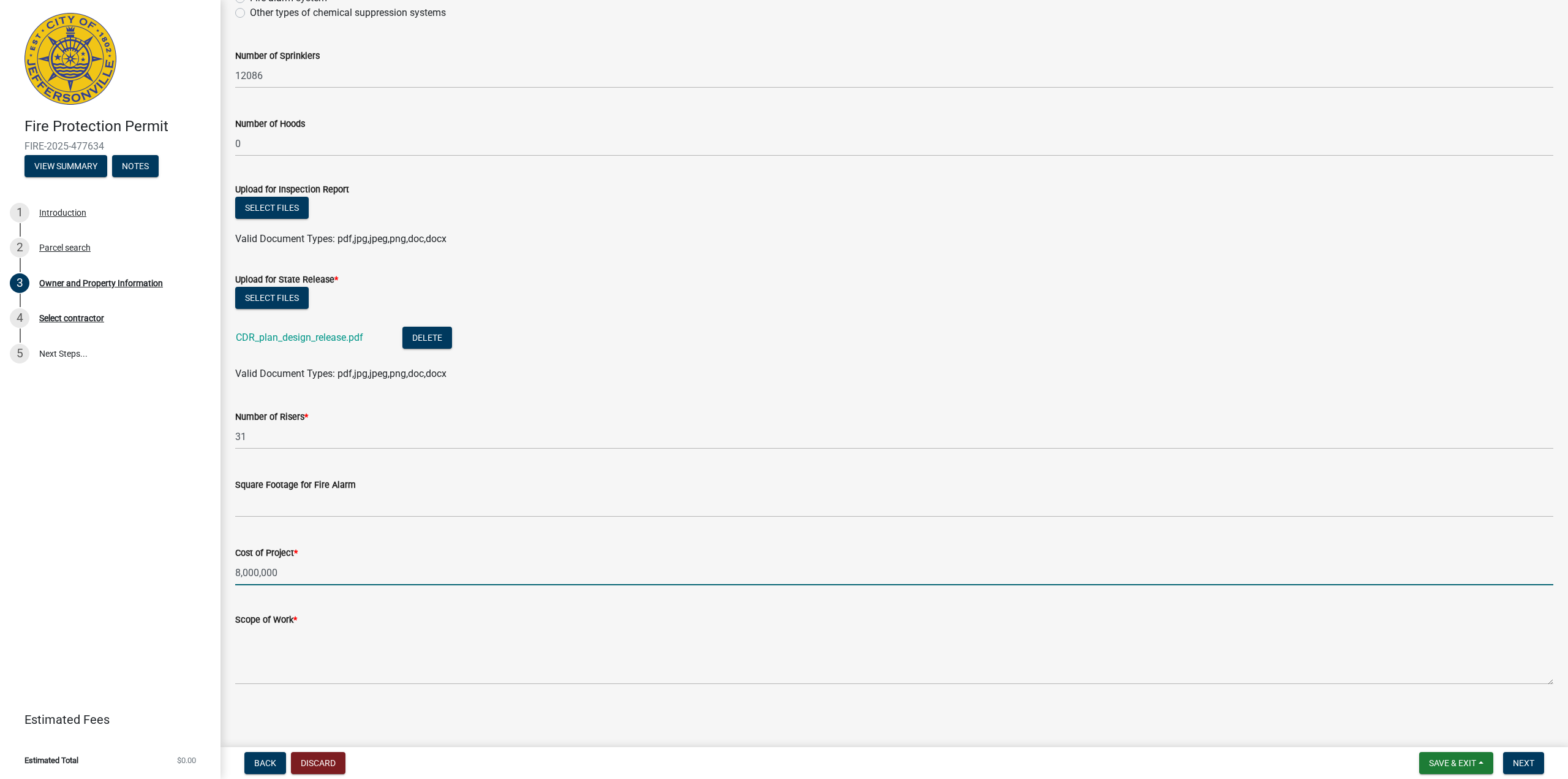
type input "8,000,000"
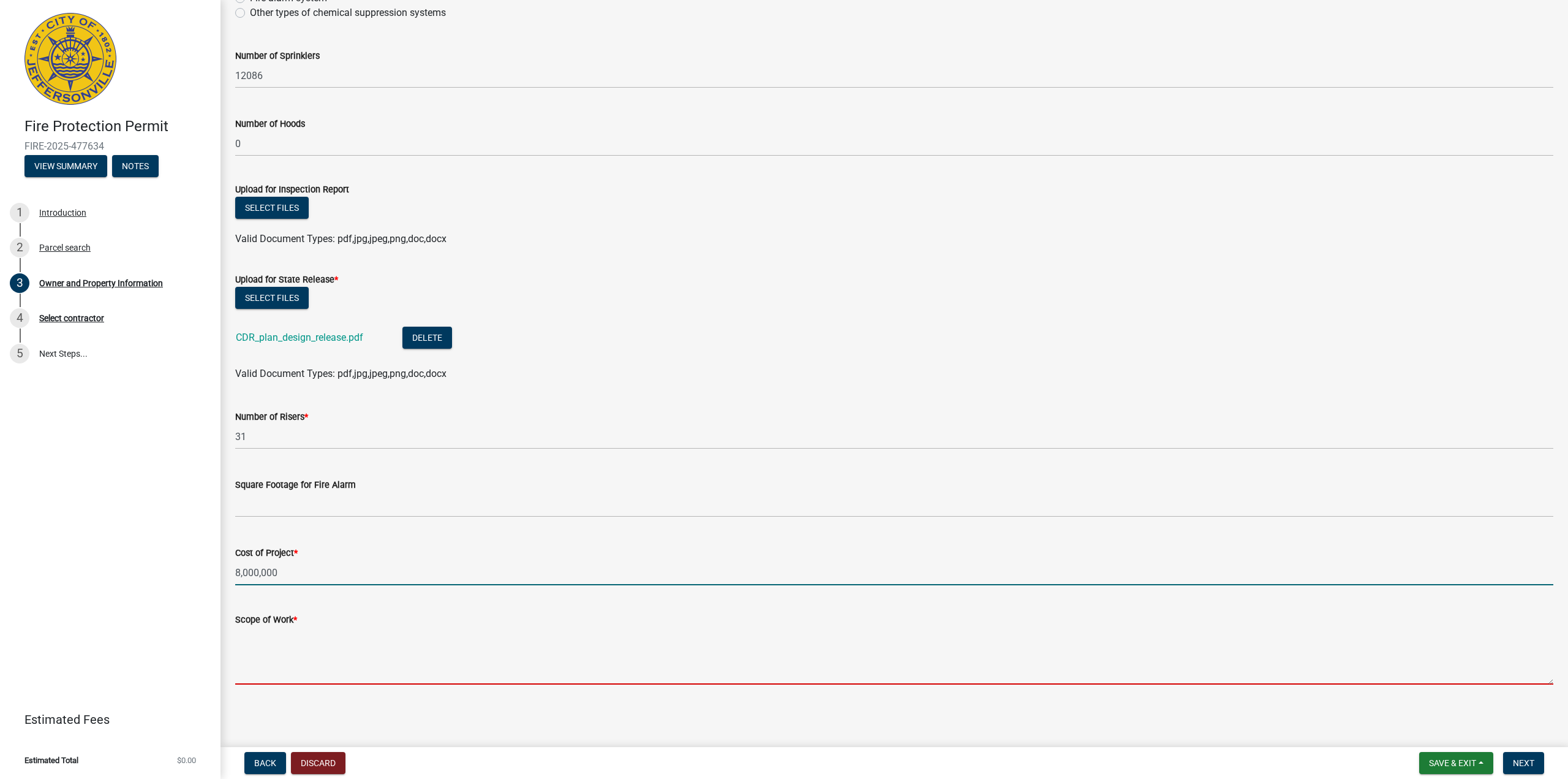
click at [349, 660] on textarea "Scope of Work *" at bounding box center [894, 655] width 1319 height 57
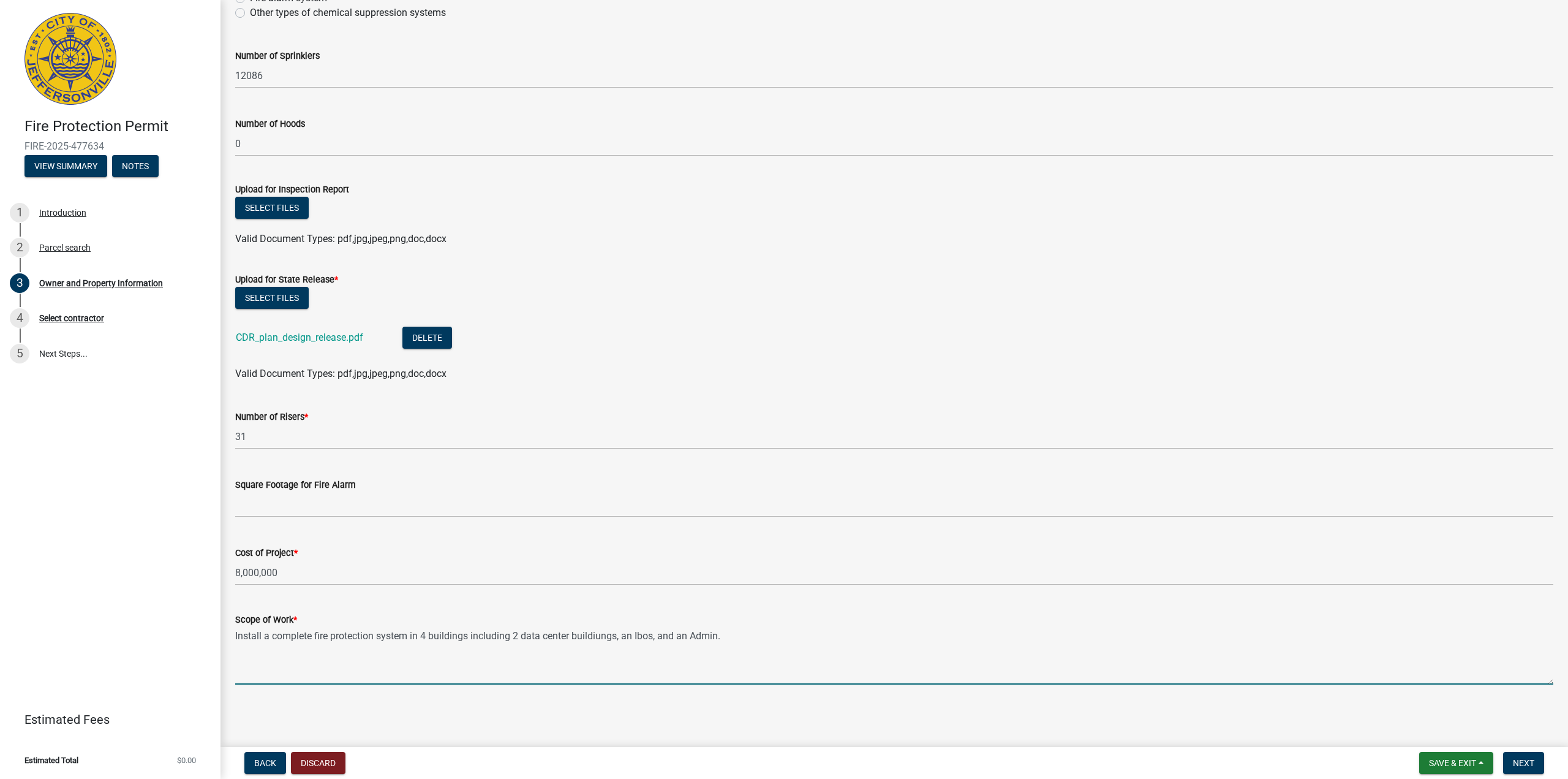
click at [603, 636] on textarea "Install a complete fire protection system in 4 buildings including 2 data cente…" at bounding box center [894, 655] width 1319 height 57
click at [721, 640] on textarea "Install a complete fire protection system in 4 buildings including 2 data cente…" at bounding box center [894, 655] width 1319 height 57
click at [733, 636] on textarea "Install a complete fire protection system in 4 buildings including 2 data cente…" at bounding box center [894, 655] width 1319 height 57
click at [1351, 634] on textarea "Install a complete fire protection system in 4 buildings including 2 data cente…" at bounding box center [894, 655] width 1319 height 57
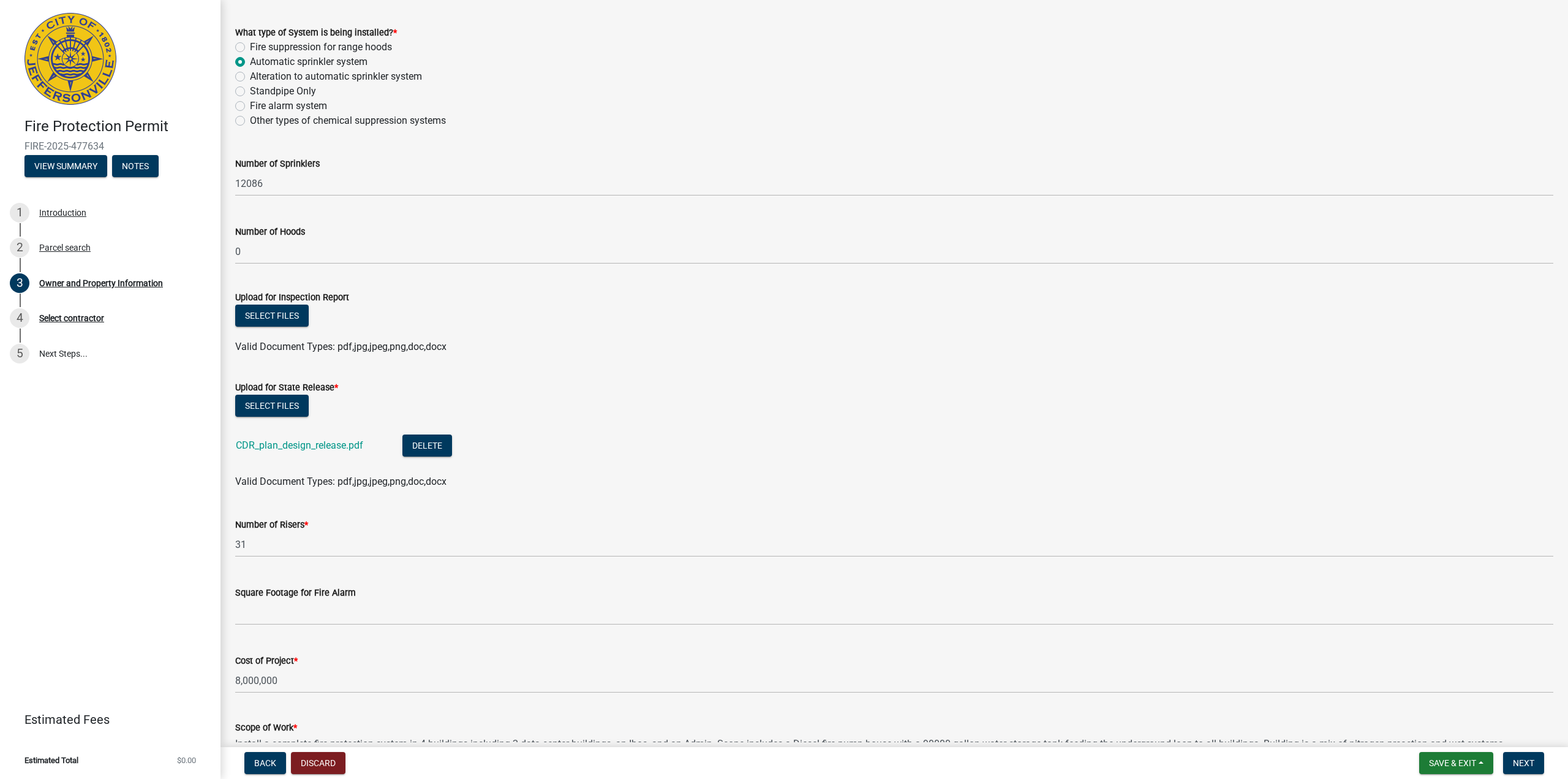
scroll to position [1039, 0]
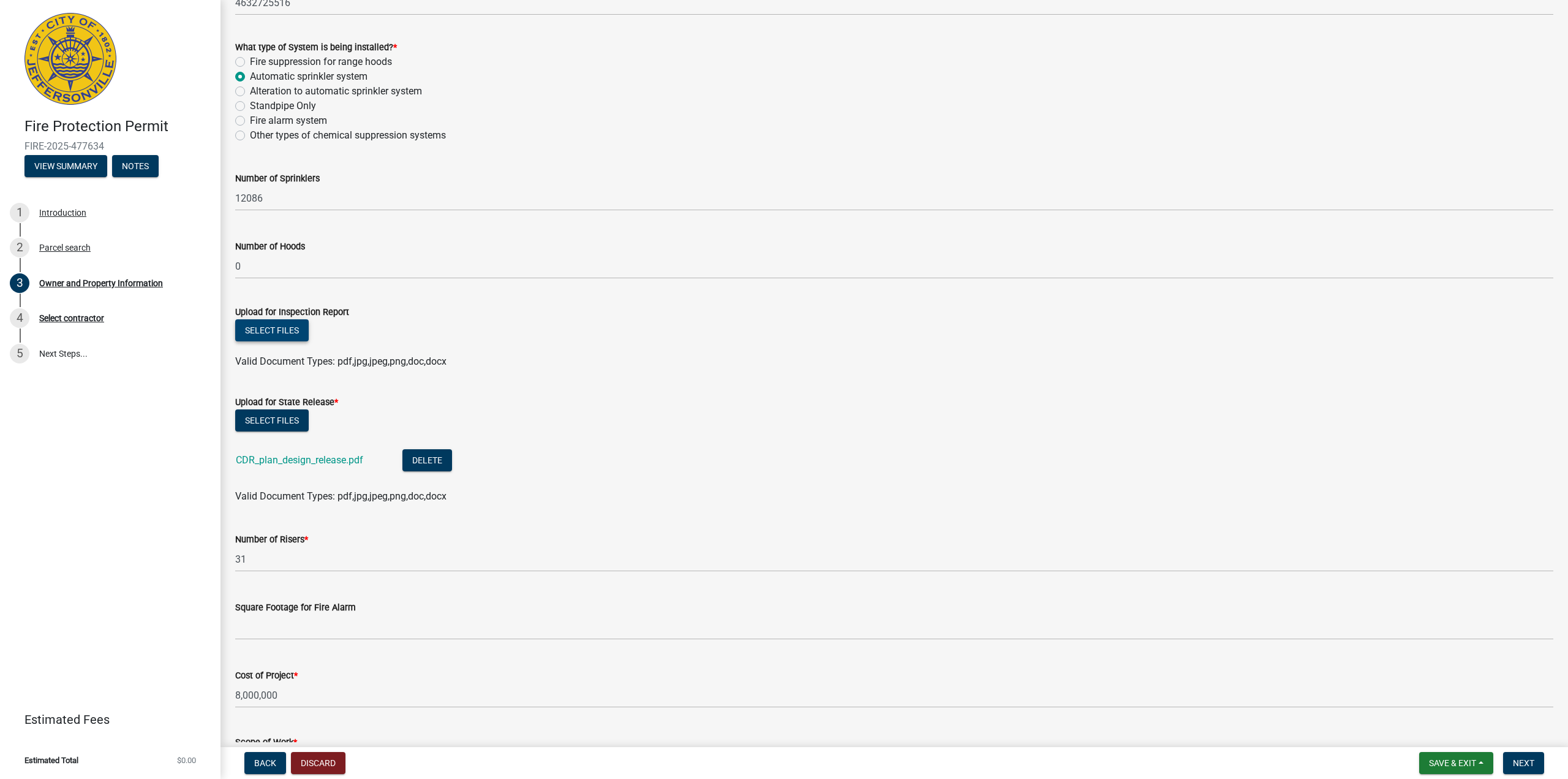
type textarea "Install a complete fire protection system in 4 buildings including 2 data cente…"
click at [280, 331] on button "Select files" at bounding box center [272, 330] width 73 height 22
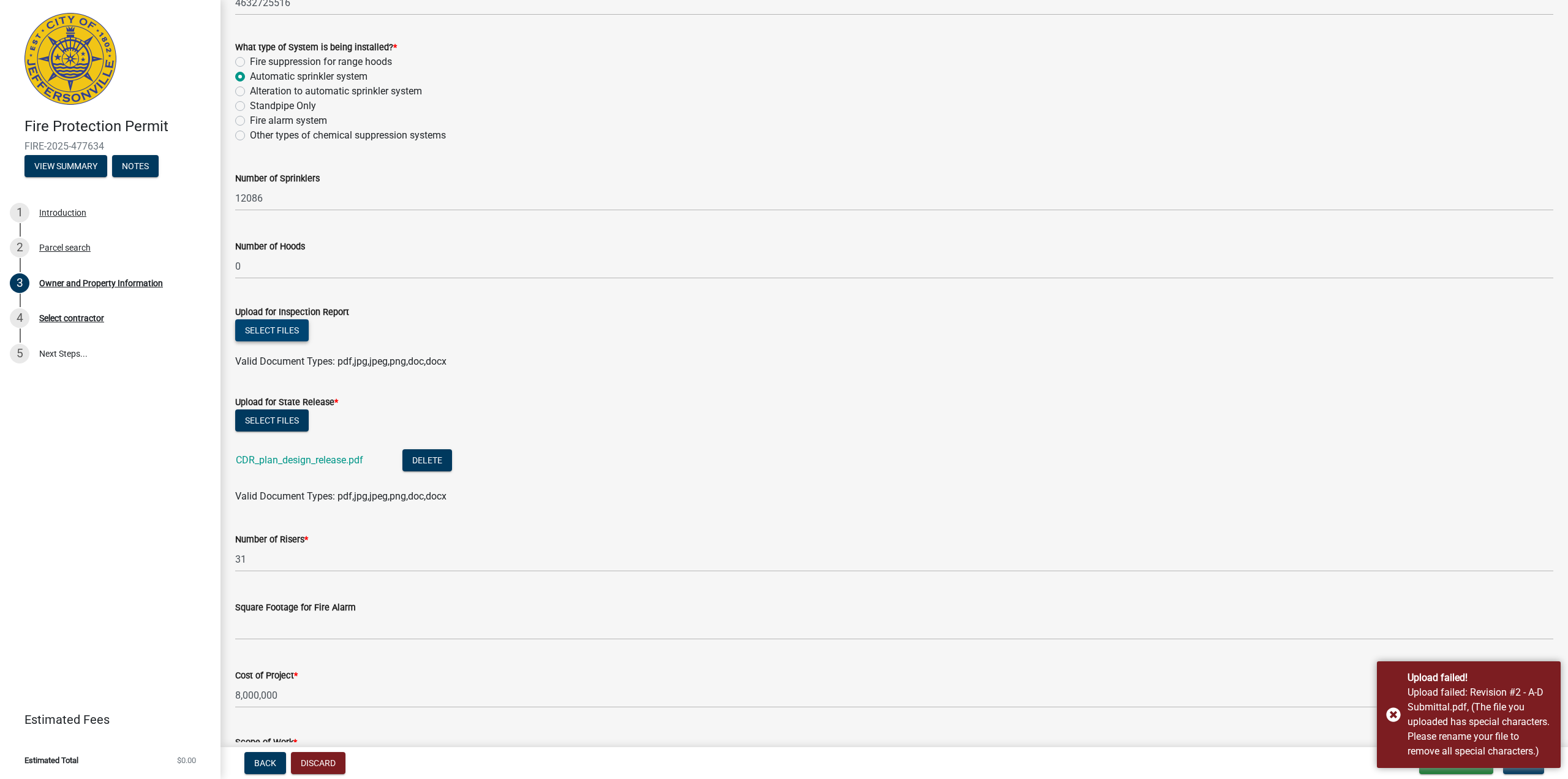
click at [297, 334] on button "Select files" at bounding box center [272, 330] width 73 height 22
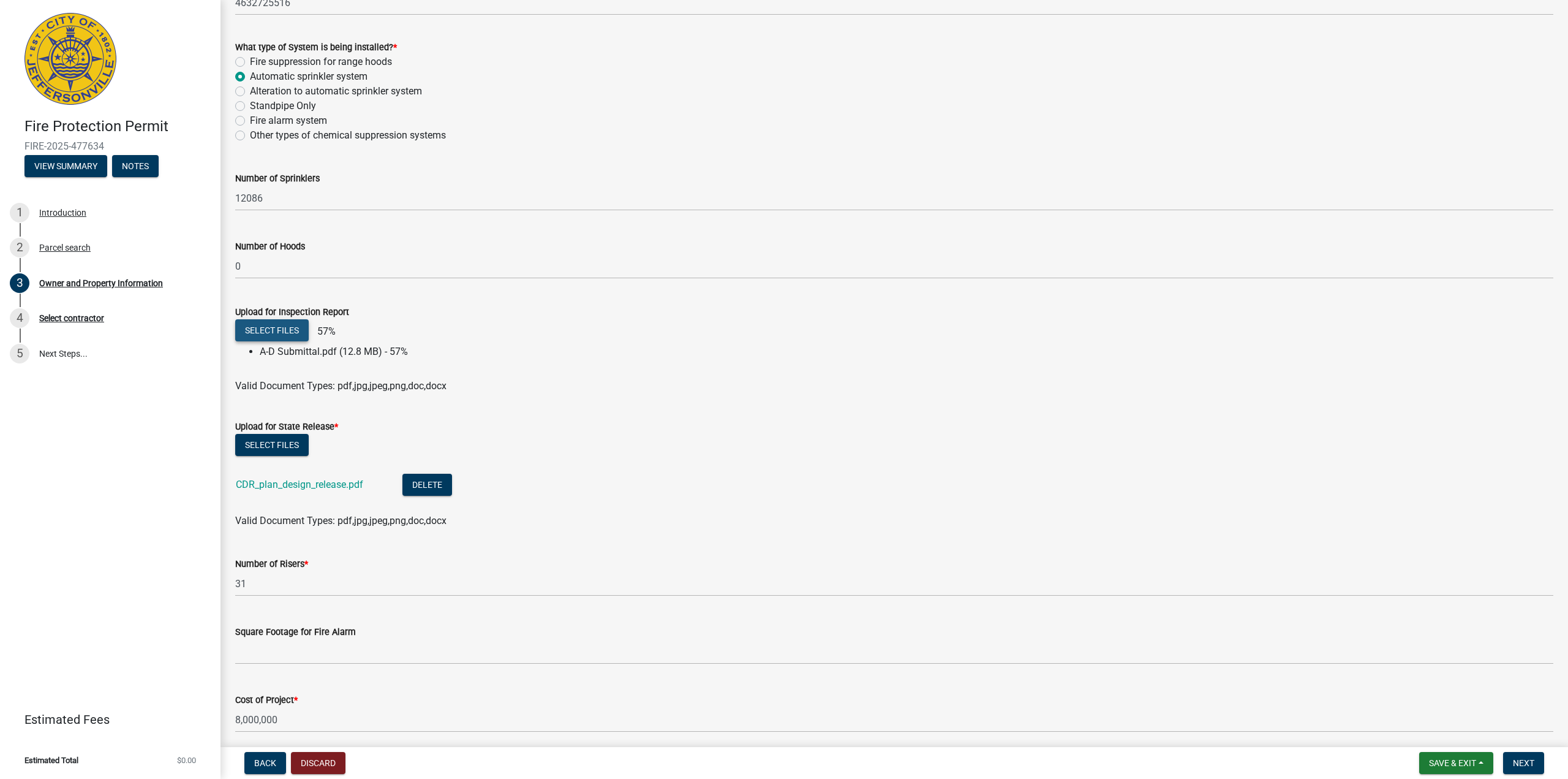
click at [277, 325] on button "Select files" at bounding box center [272, 330] width 73 height 22
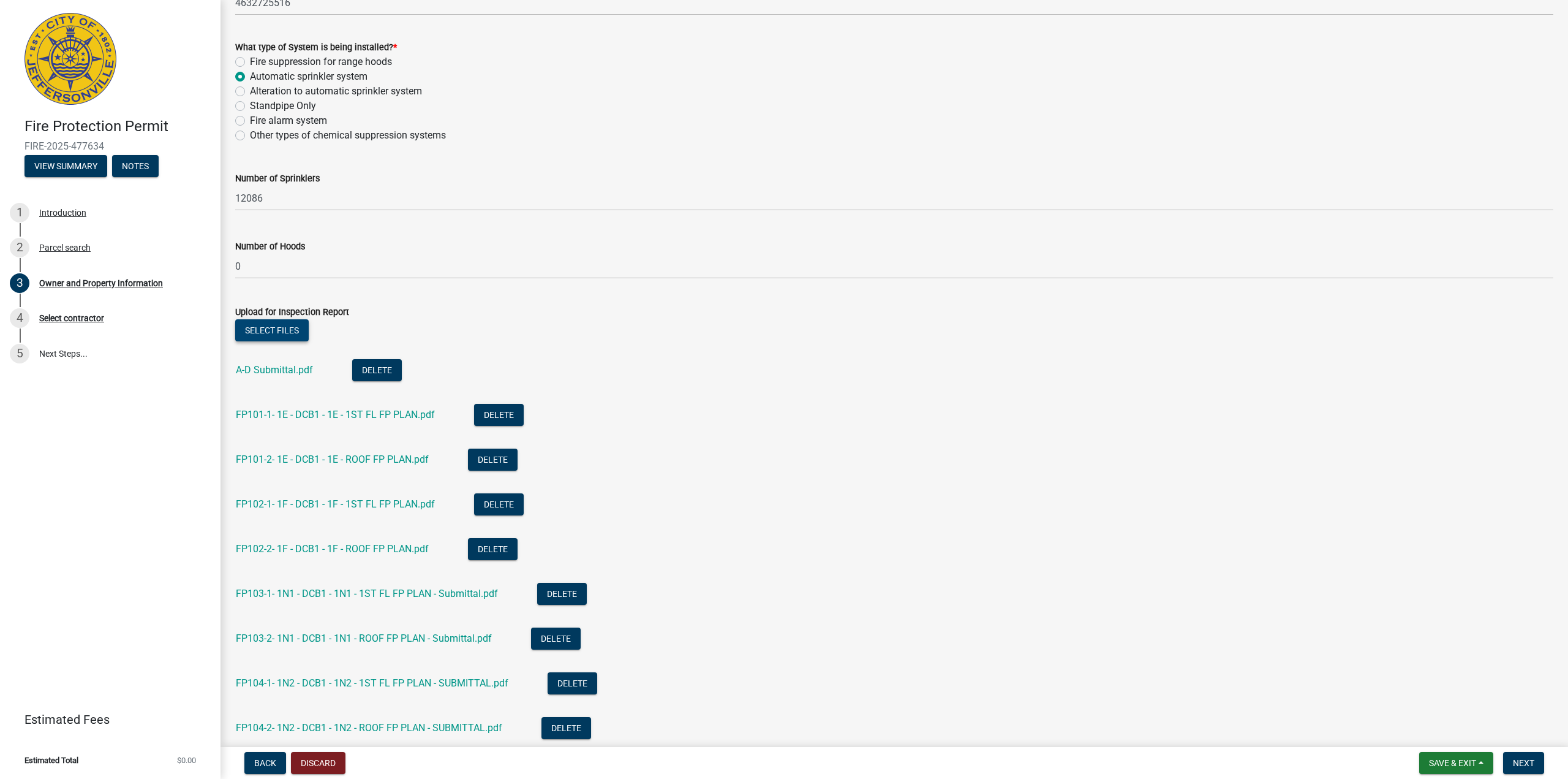
click at [284, 330] on button "Select files" at bounding box center [272, 330] width 73 height 22
click at [257, 328] on button "Select files" at bounding box center [272, 330] width 73 height 22
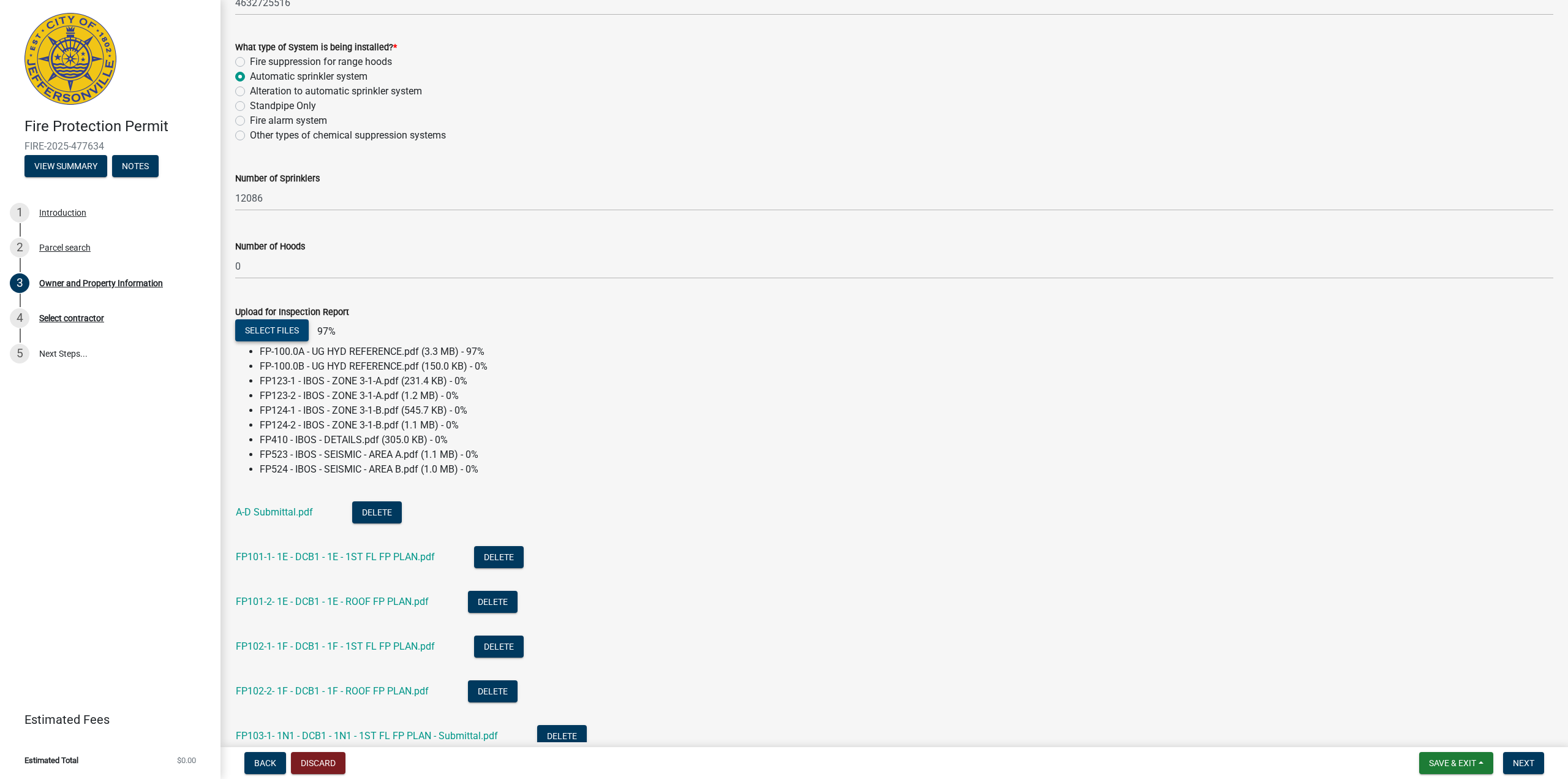
click at [280, 331] on button "Select files" at bounding box center [272, 330] width 73 height 22
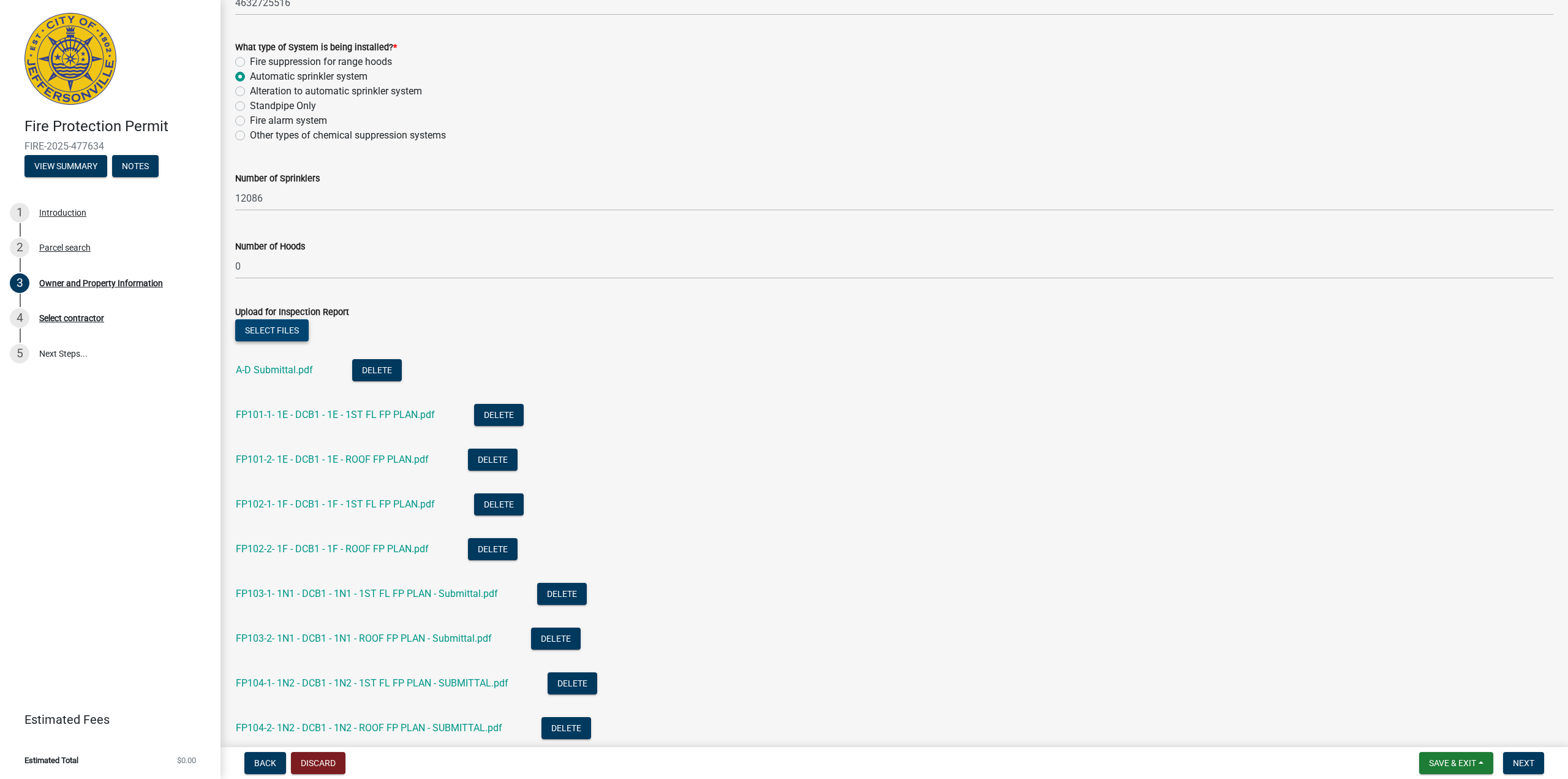
click at [277, 323] on button "Select files" at bounding box center [272, 330] width 73 height 22
click at [272, 340] on button "Select files" at bounding box center [272, 330] width 73 height 22
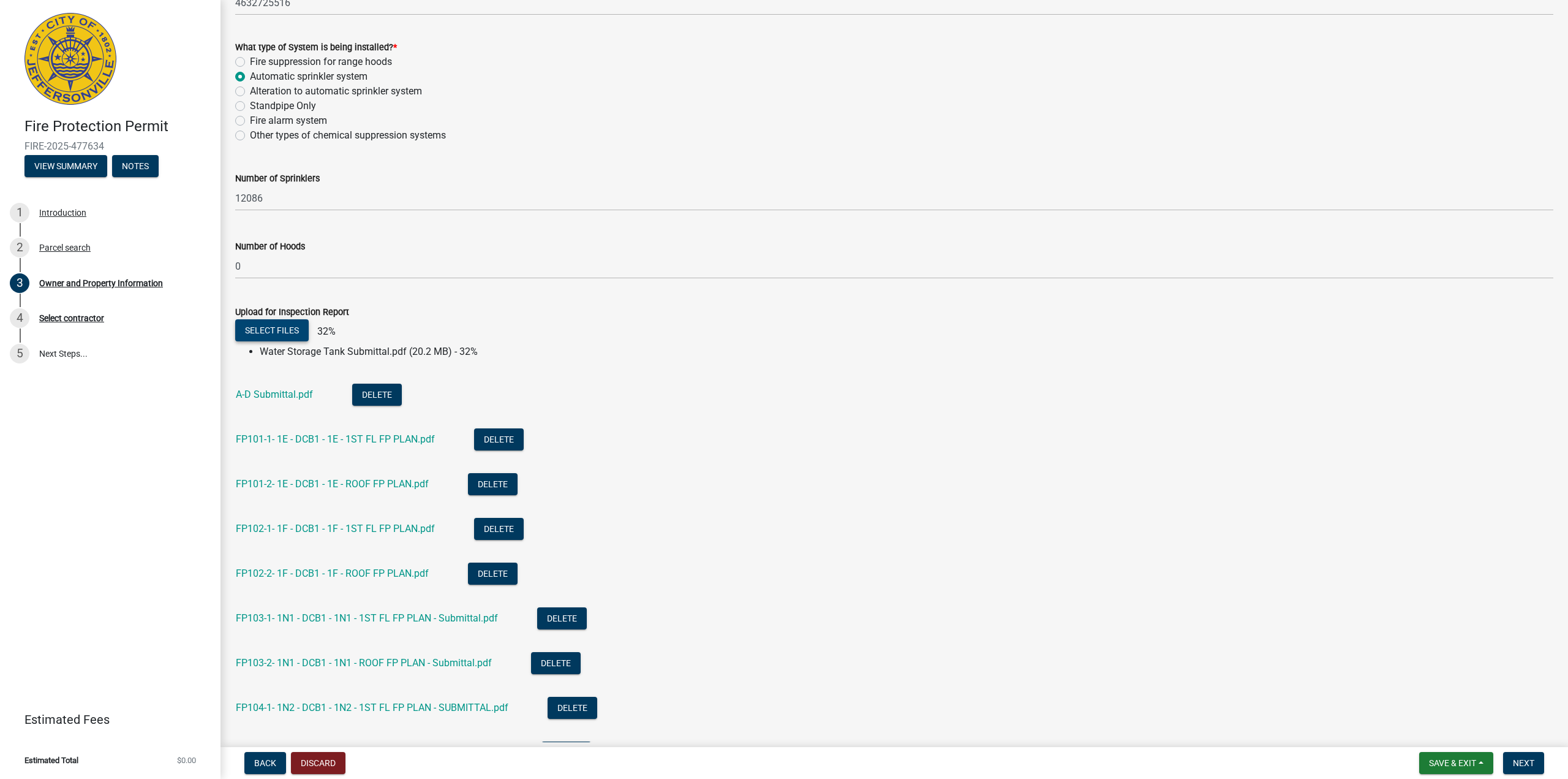
click at [267, 333] on button "Select files" at bounding box center [272, 330] width 73 height 22
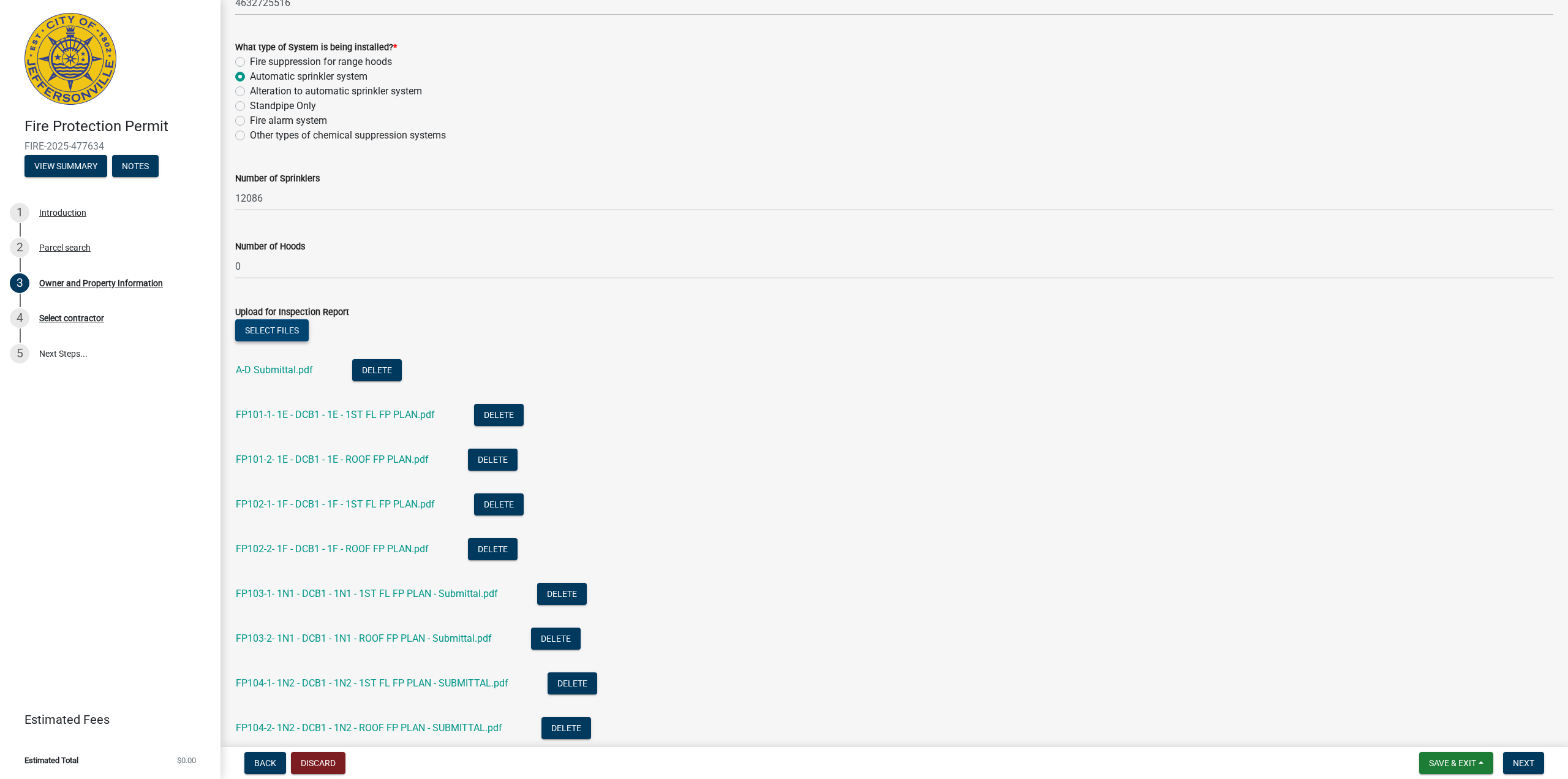
click at [290, 322] on button "Select files" at bounding box center [272, 330] width 73 height 22
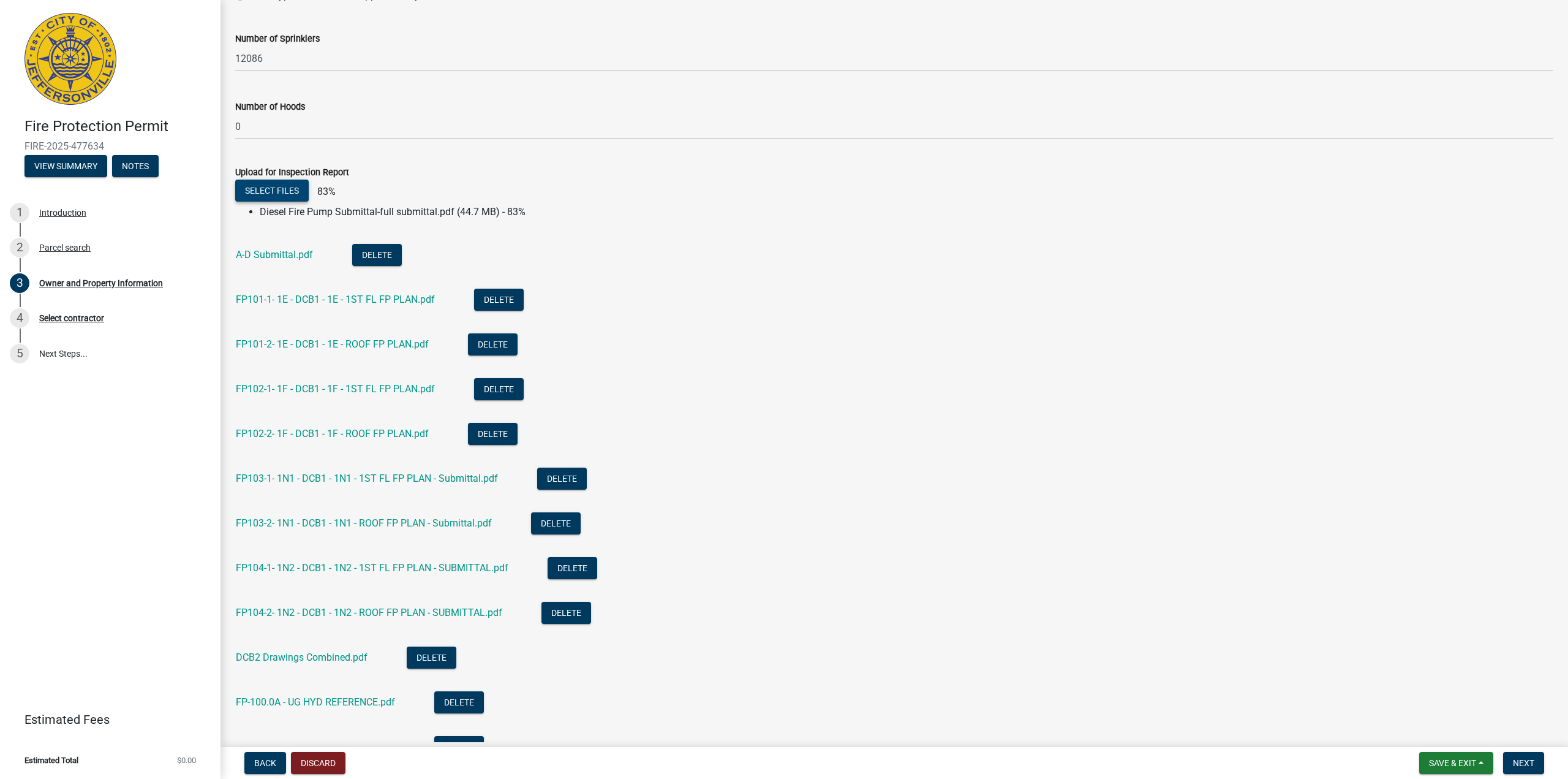
scroll to position [1145, 0]
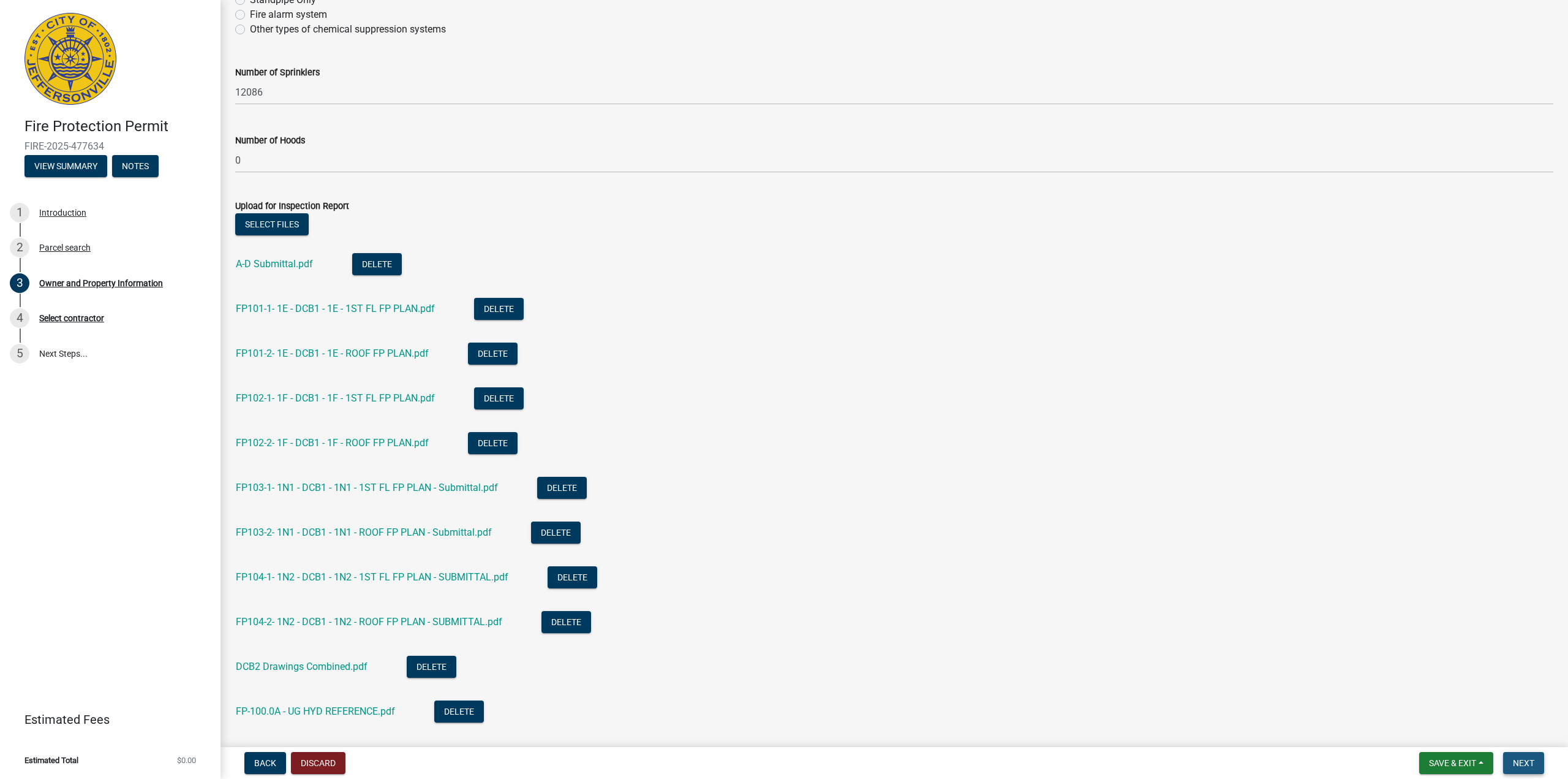
click at [1526, 765] on span "Next" at bounding box center [1524, 763] width 22 height 10
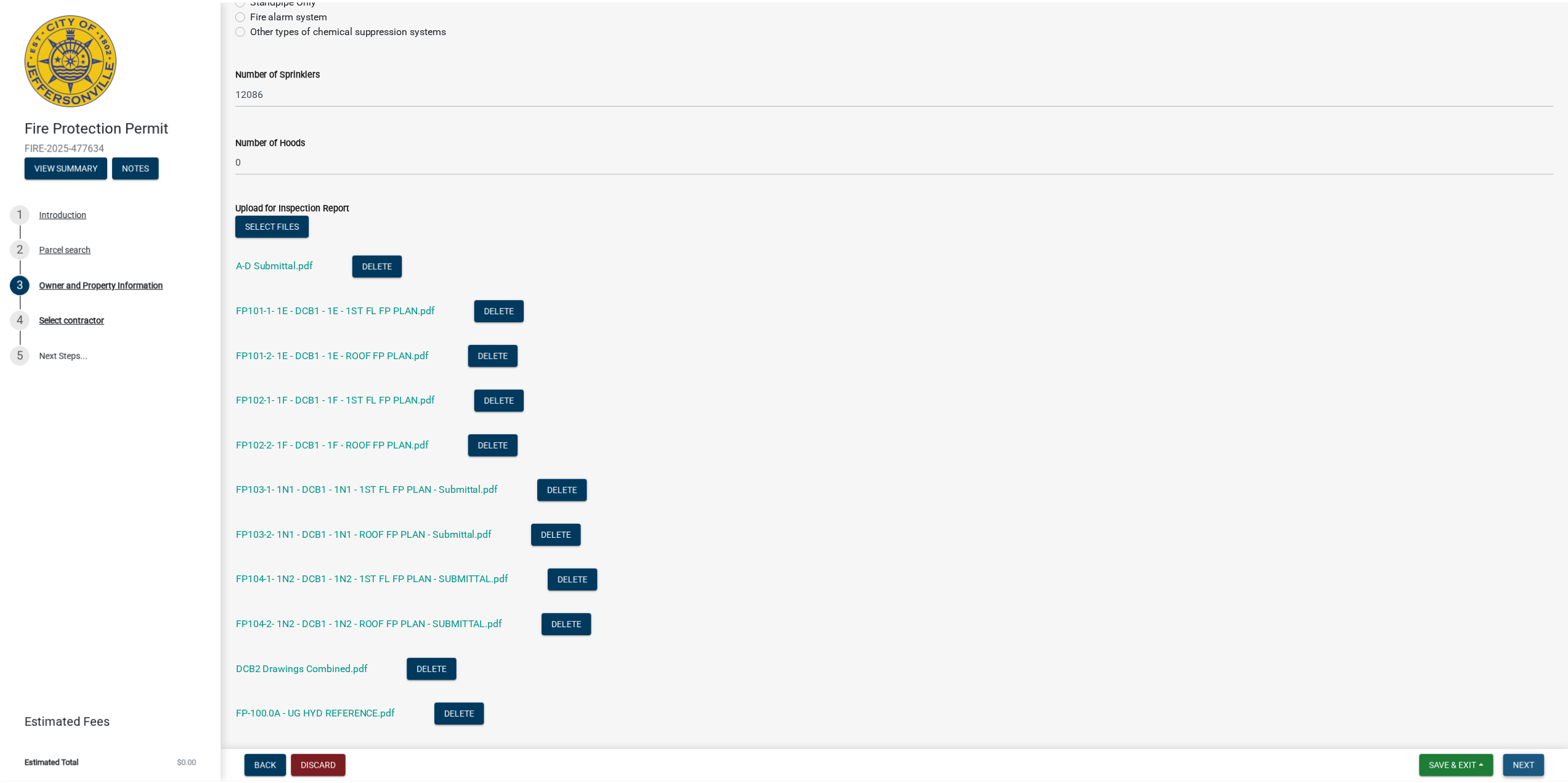
scroll to position [0, 0]
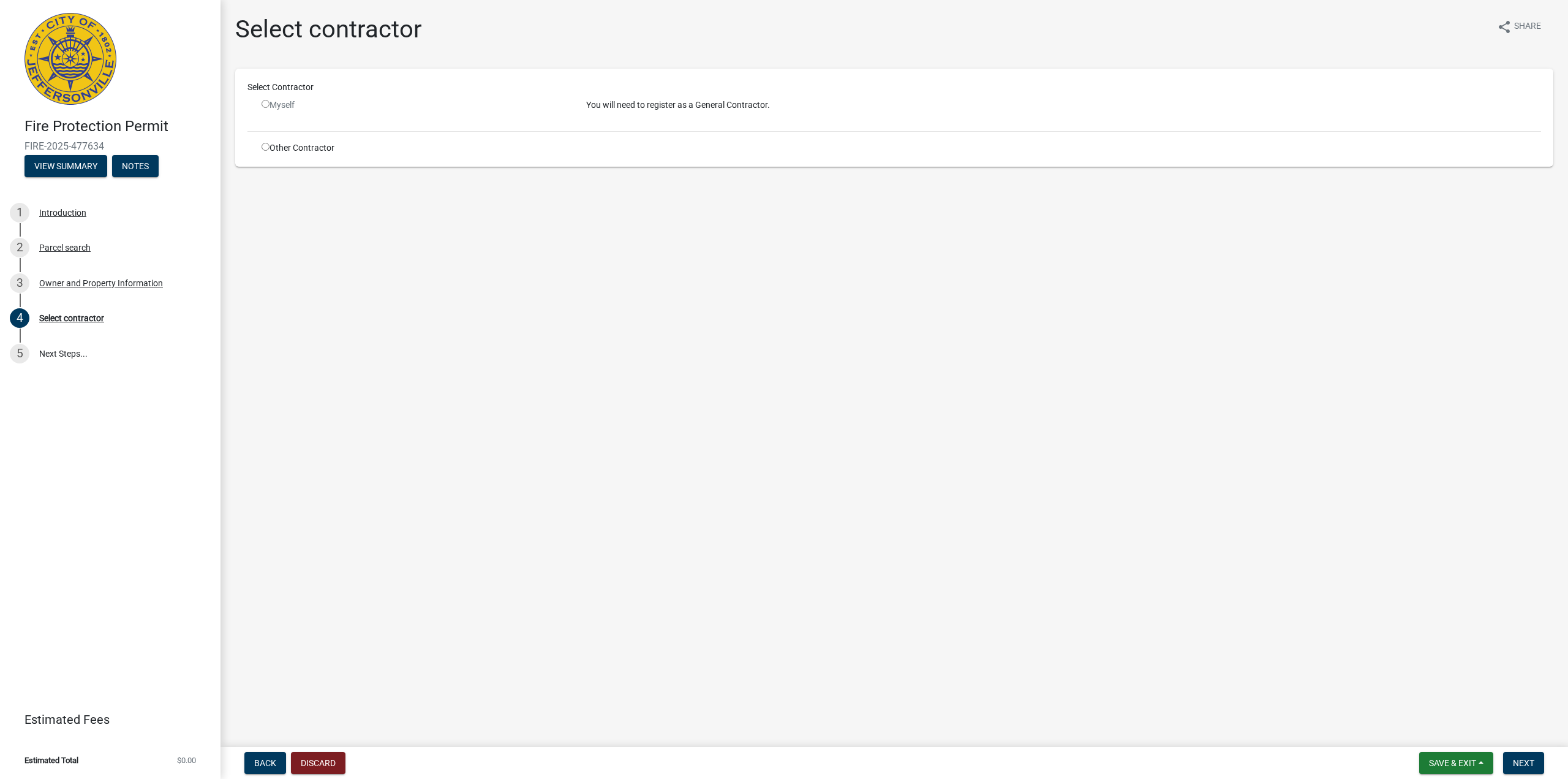
click at [268, 151] on div "Other Contractor" at bounding box center [415, 148] width 325 height 13
click at [266, 148] on input "radio" at bounding box center [265, 147] width 8 height 8
radio input "true"
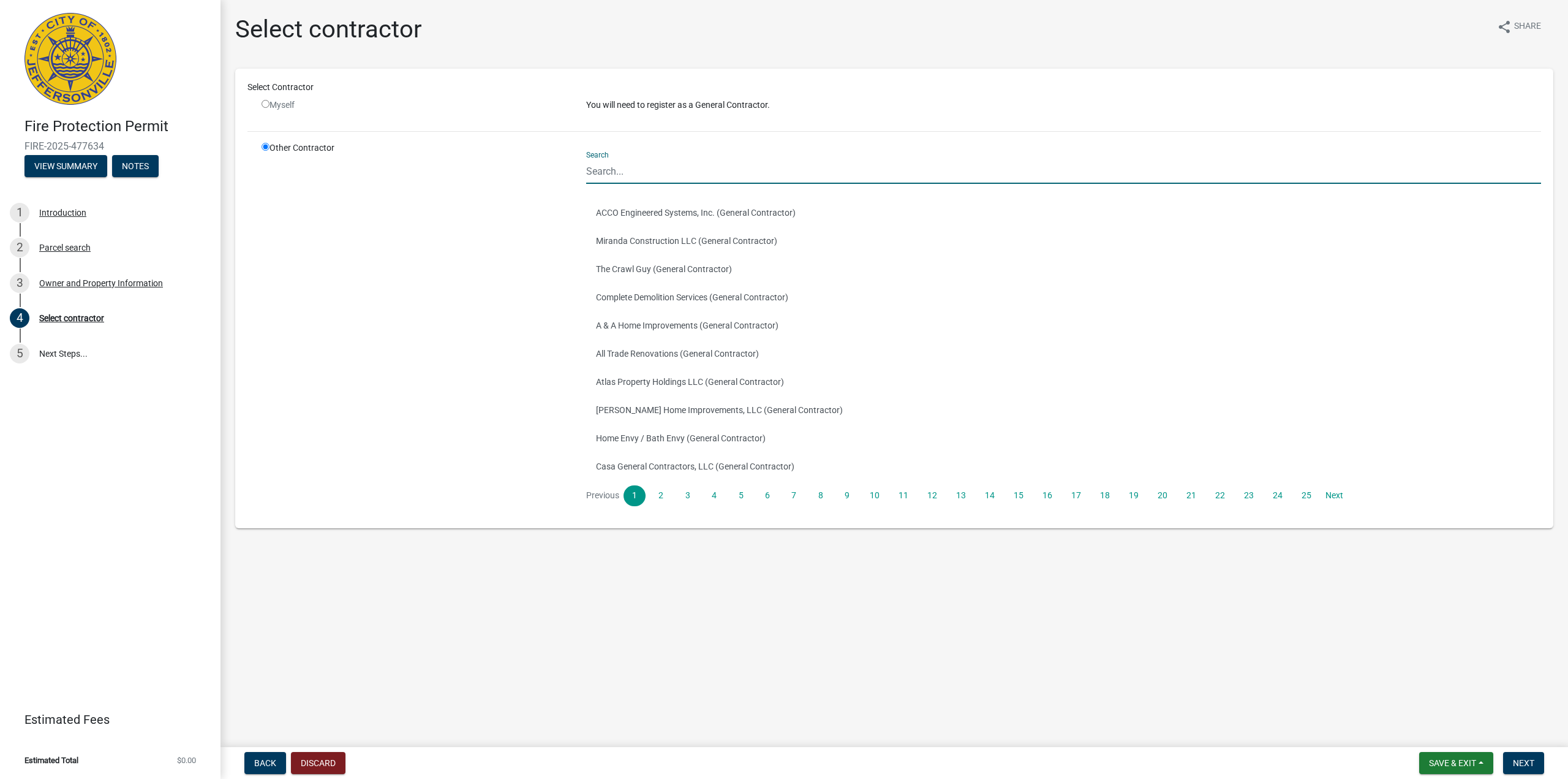
click at [610, 177] on input "Search" at bounding box center [1064, 171] width 955 height 25
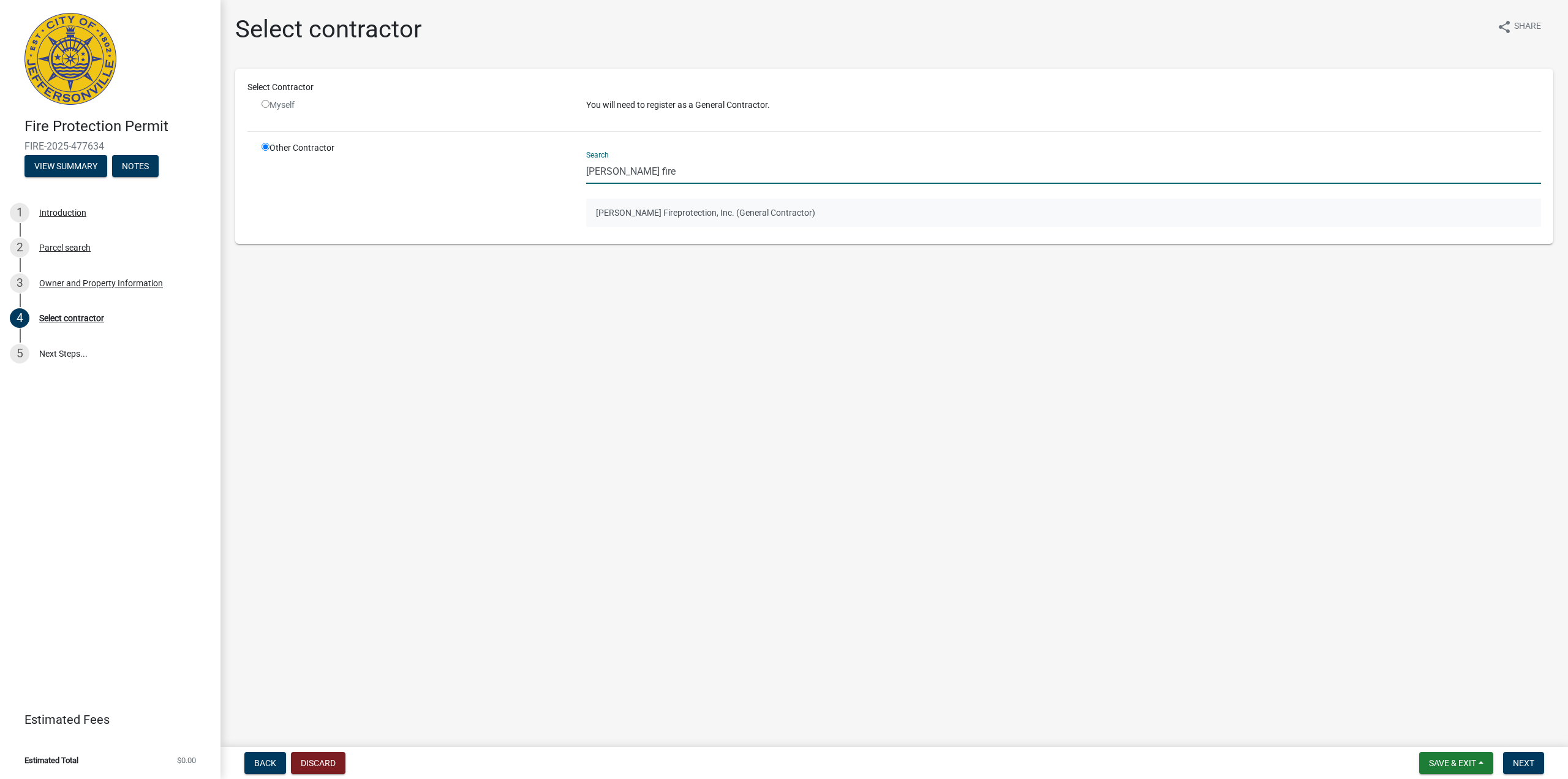
type input "[PERSON_NAME] fire"
click at [638, 218] on button "[PERSON_NAME] Fireprotection, Inc. (General Contractor)" at bounding box center [1064, 212] width 955 height 28
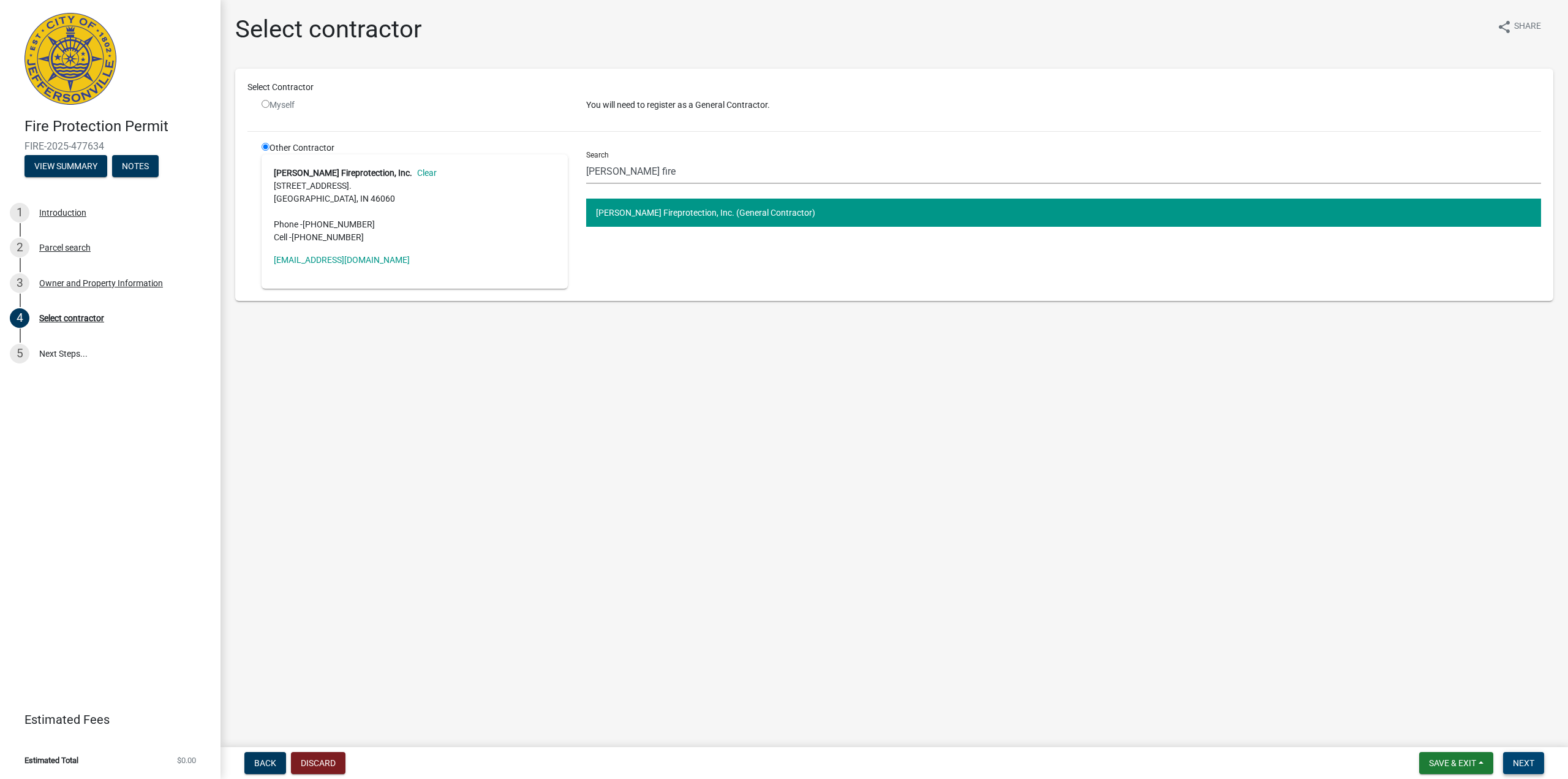
click at [1529, 762] on span "Next" at bounding box center [1524, 763] width 22 height 10
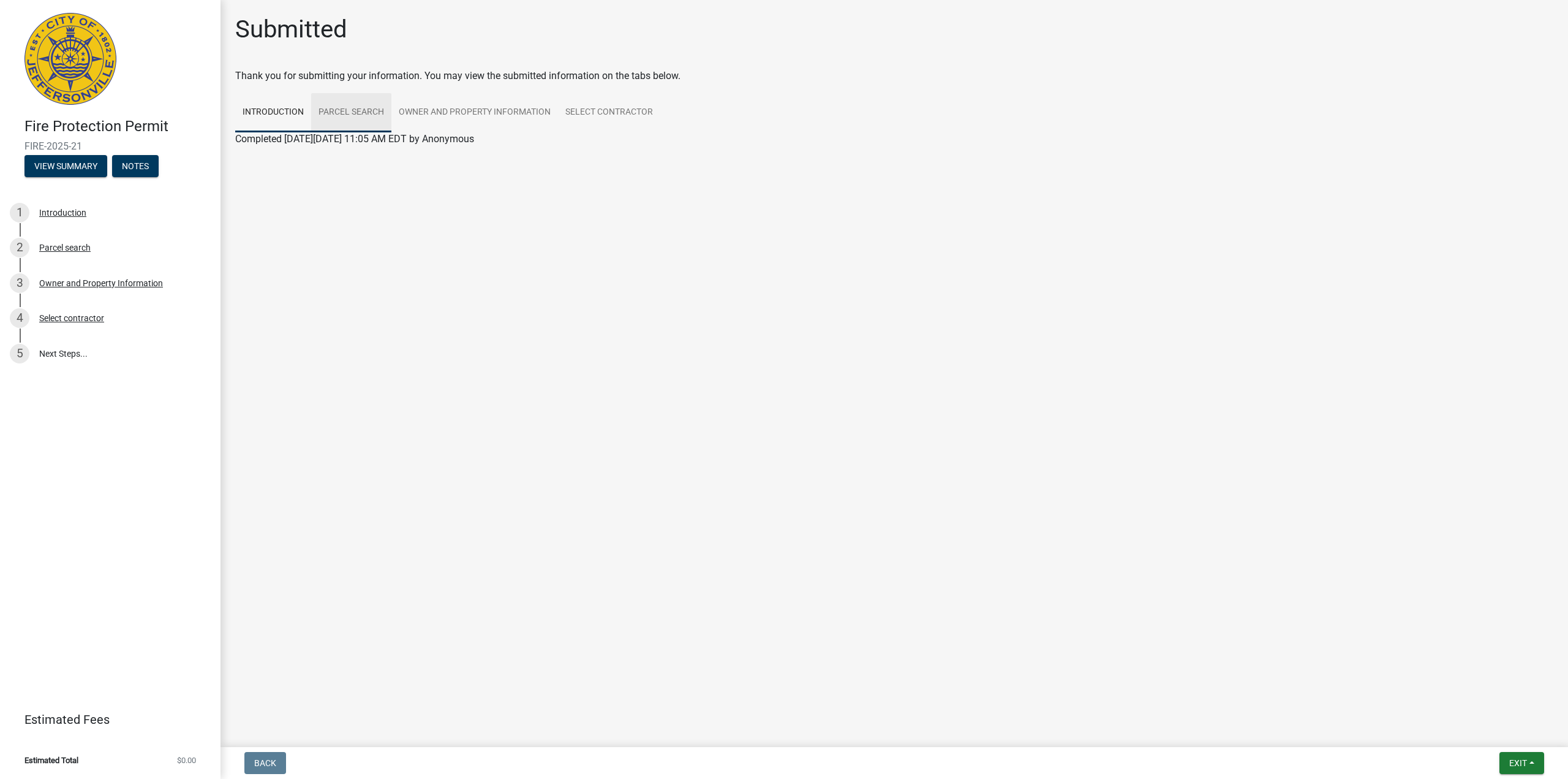
click at [354, 116] on link "Parcel search" at bounding box center [351, 113] width 80 height 40
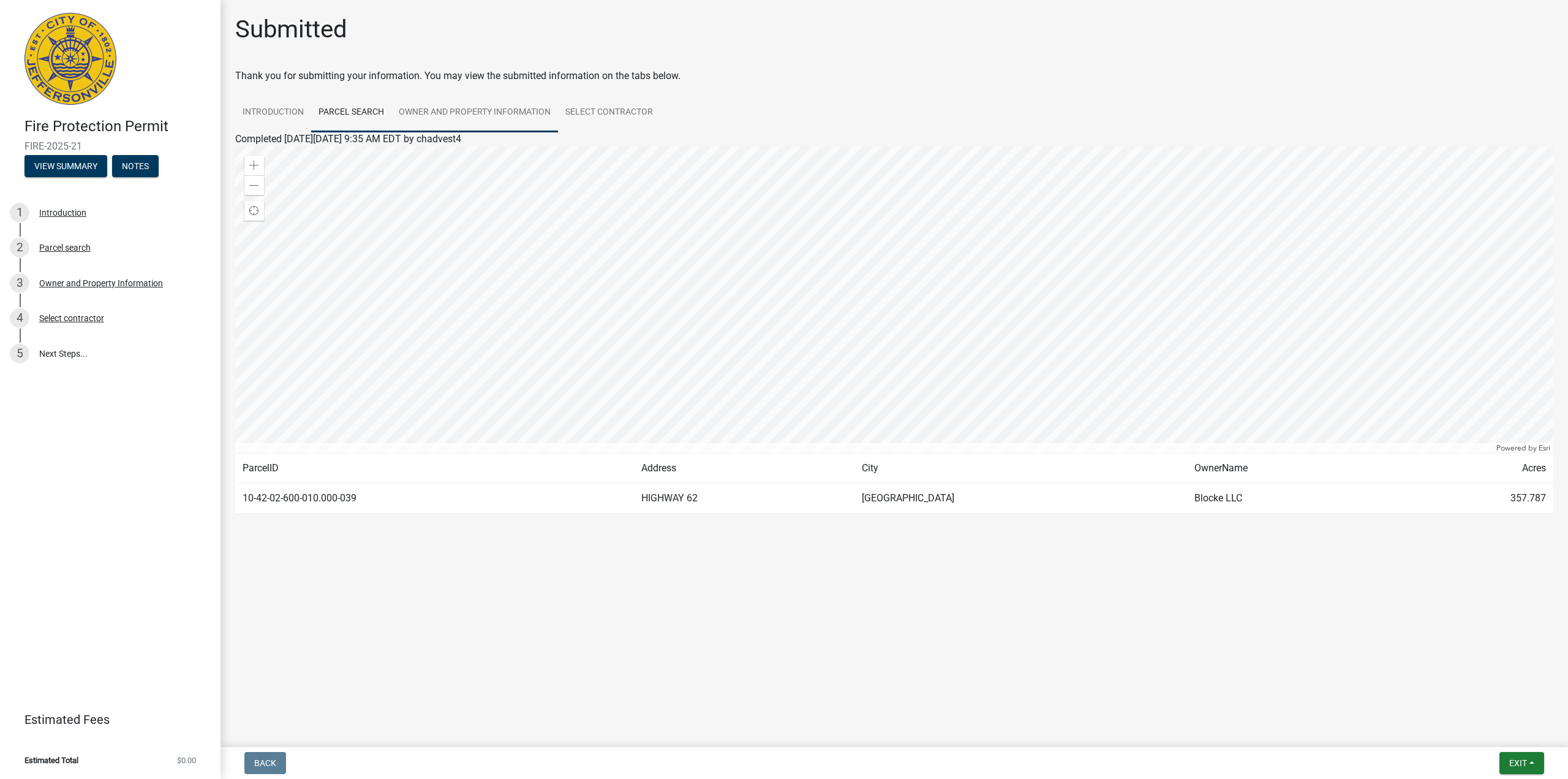
click at [420, 115] on link "Owner and Property Information" at bounding box center [475, 113] width 167 height 40
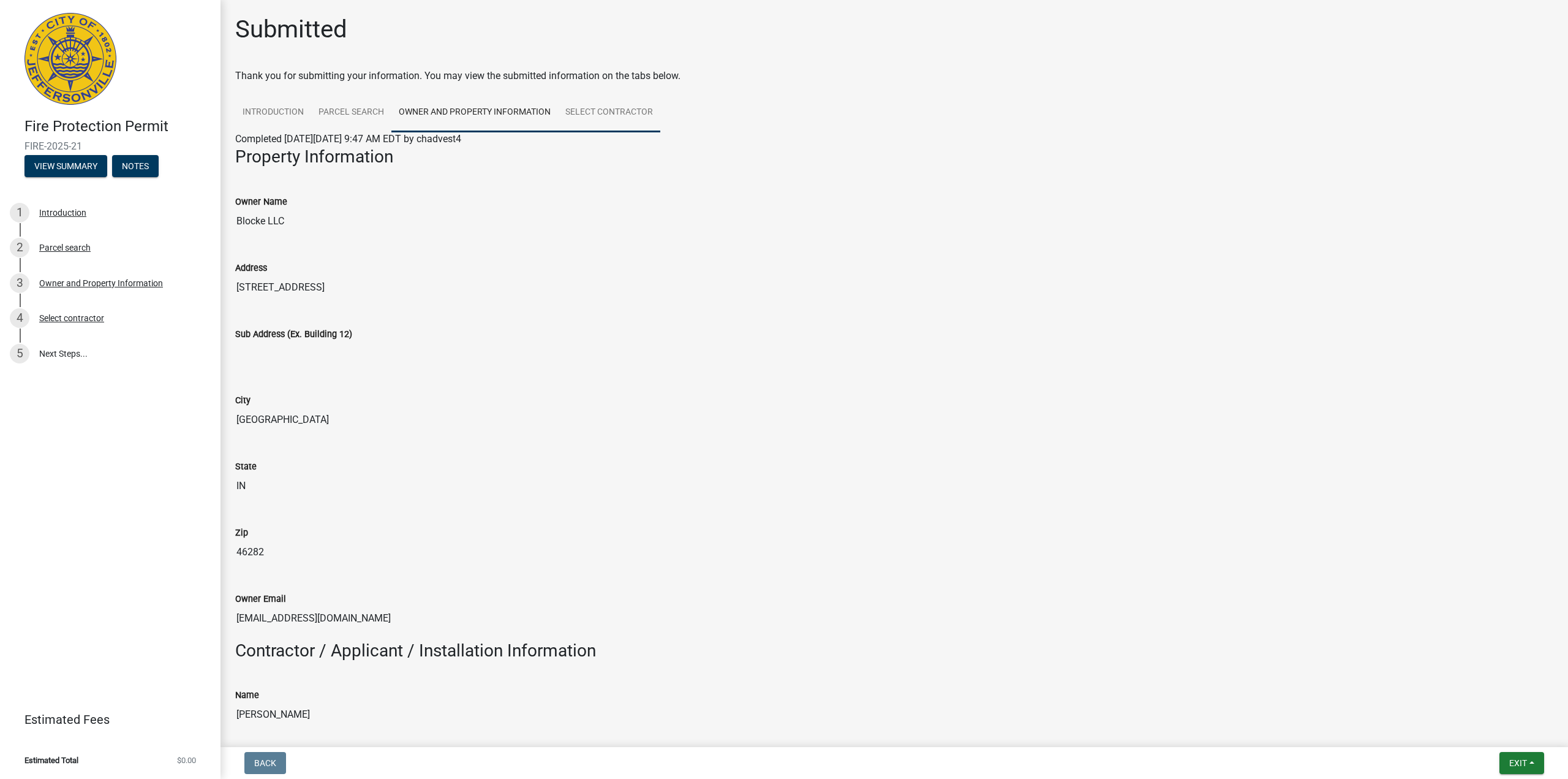
click at [617, 124] on link "Select contractor" at bounding box center [609, 113] width 102 height 40
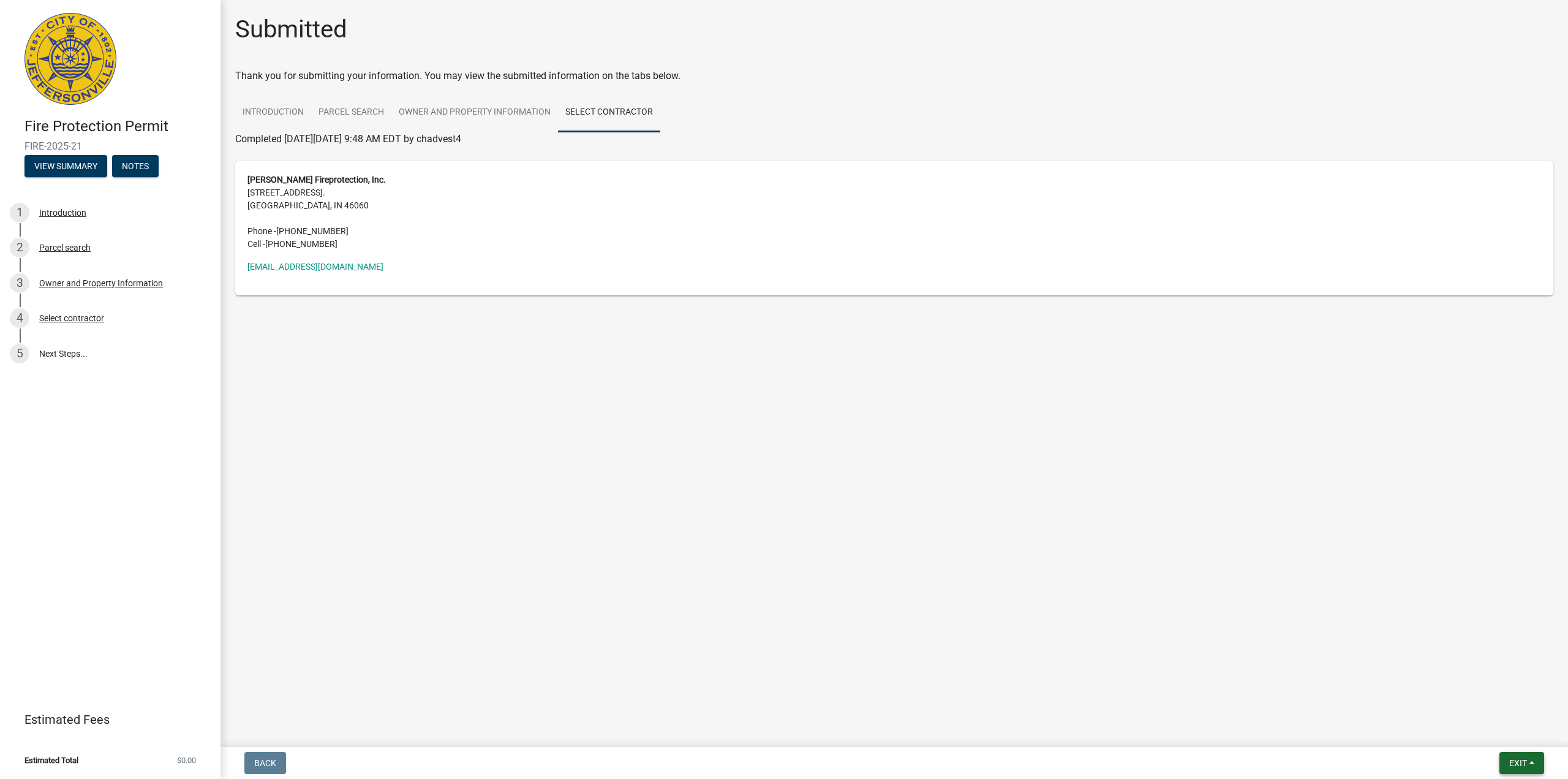
click at [1518, 755] on button "Exit" at bounding box center [1522, 762] width 45 height 22
click at [1505, 728] on button "Save & Exit" at bounding box center [1495, 731] width 98 height 29
